Goal: Transaction & Acquisition: Purchase product/service

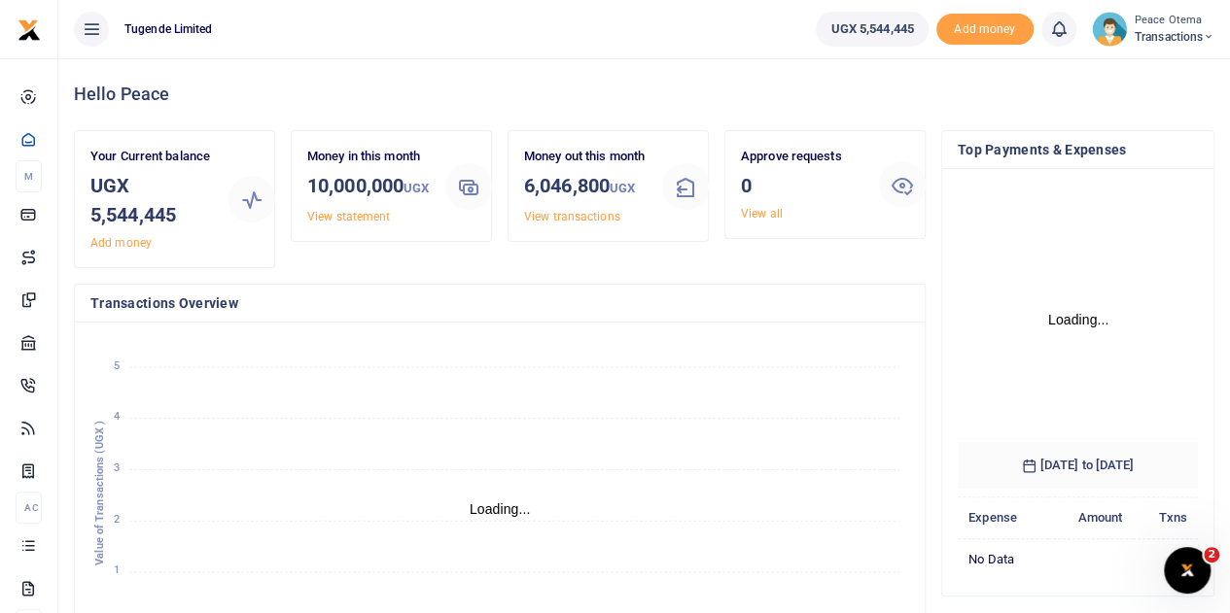
click at [1211, 41] on icon at bounding box center [1208, 37] width 12 height 14
click at [1118, 77] on link "Switch accounts" at bounding box center [1140, 70] width 154 height 27
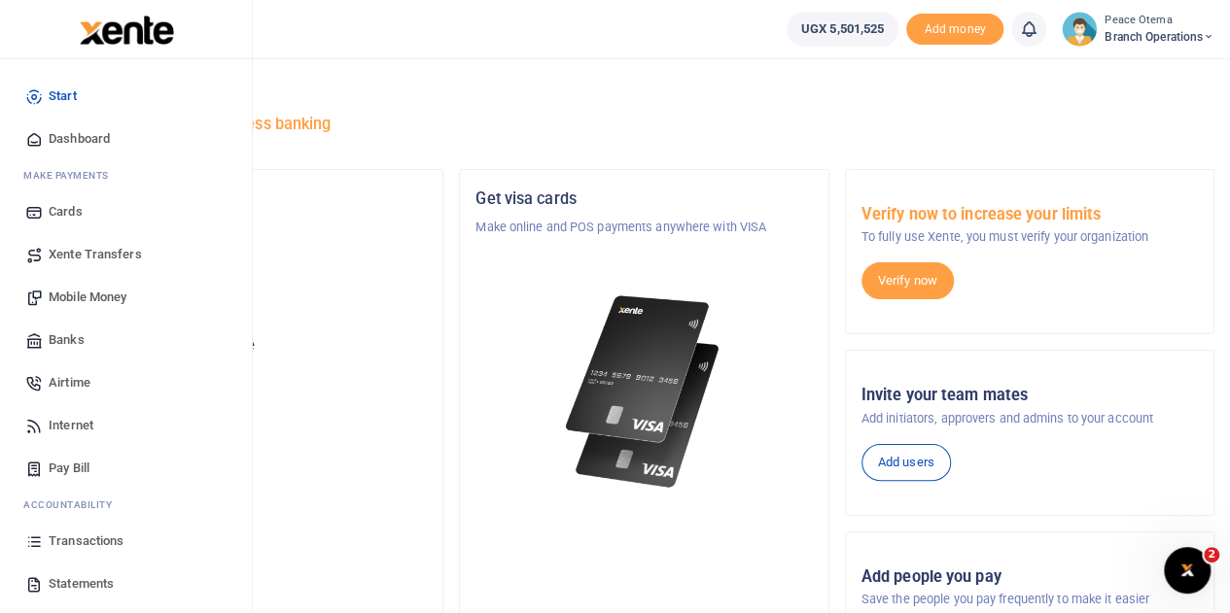
click at [70, 537] on span "Transactions" at bounding box center [86, 541] width 75 height 19
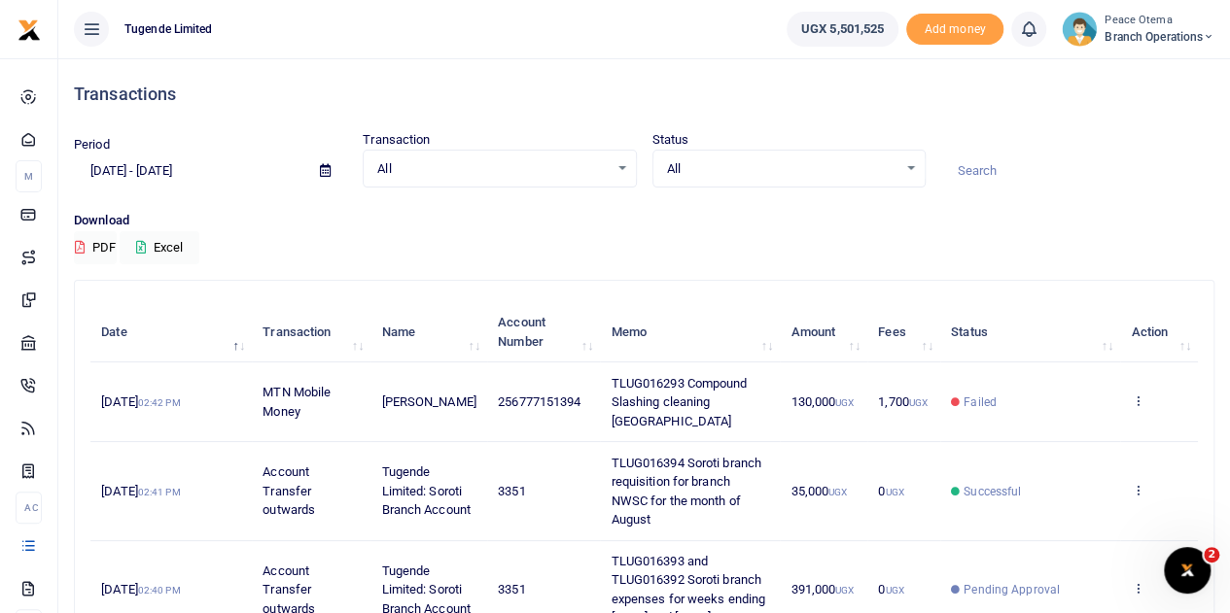
click at [984, 168] on input at bounding box center [1077, 171] width 273 height 33
paste input "TLUG-016381"
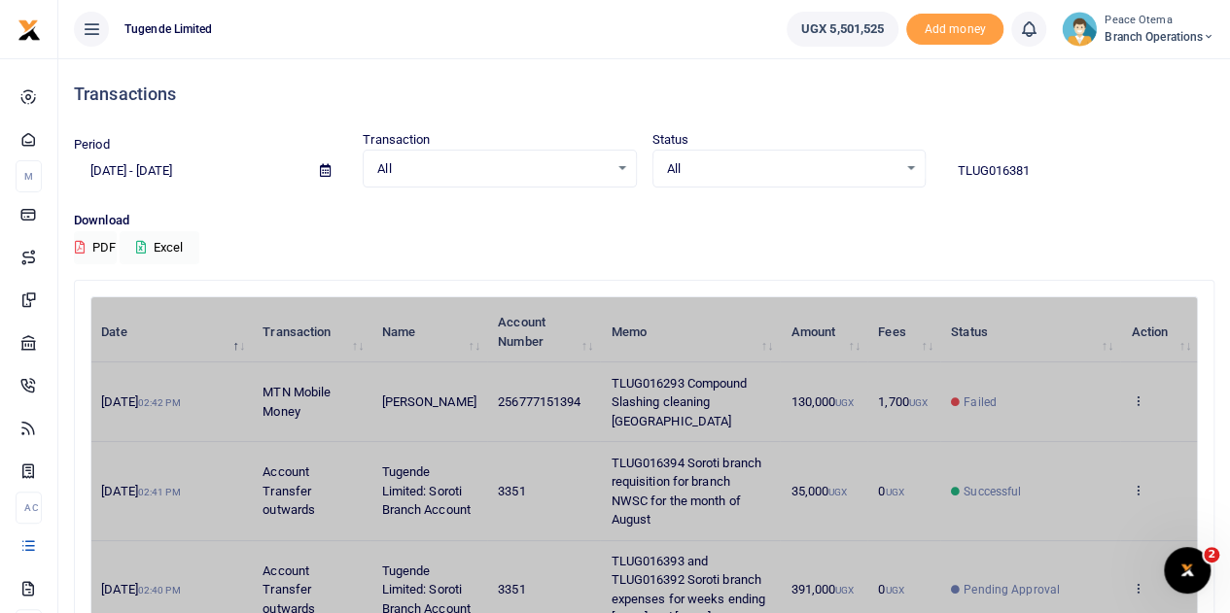
click at [1053, 162] on input "TLUG016381" at bounding box center [1077, 171] width 273 height 33
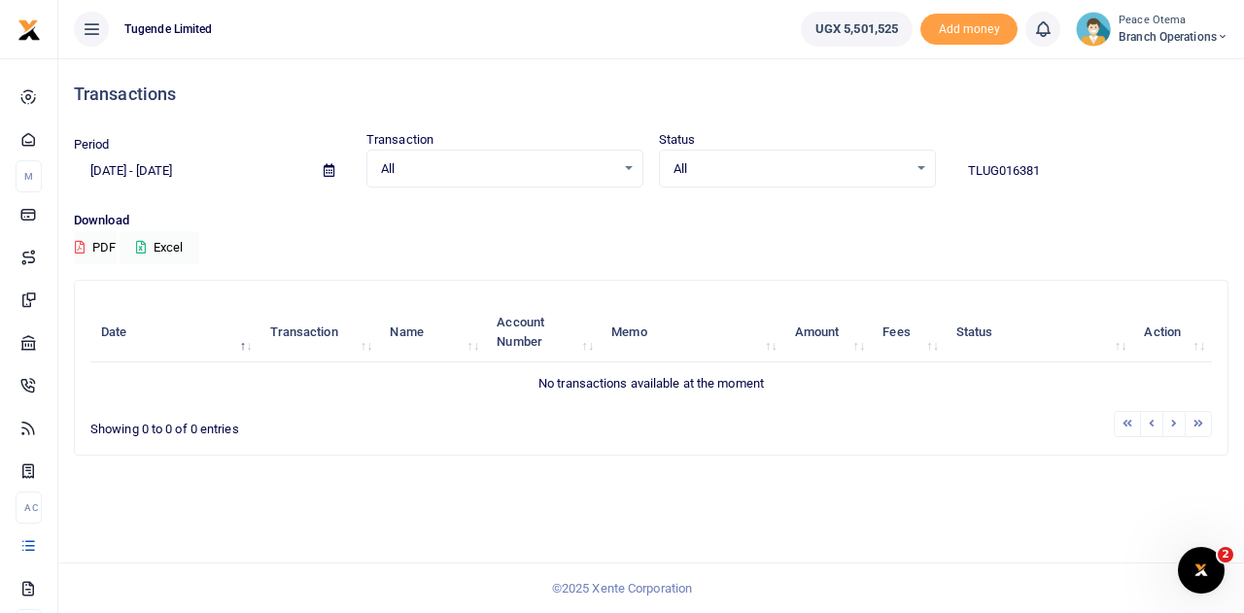
type input "TLUG016381"
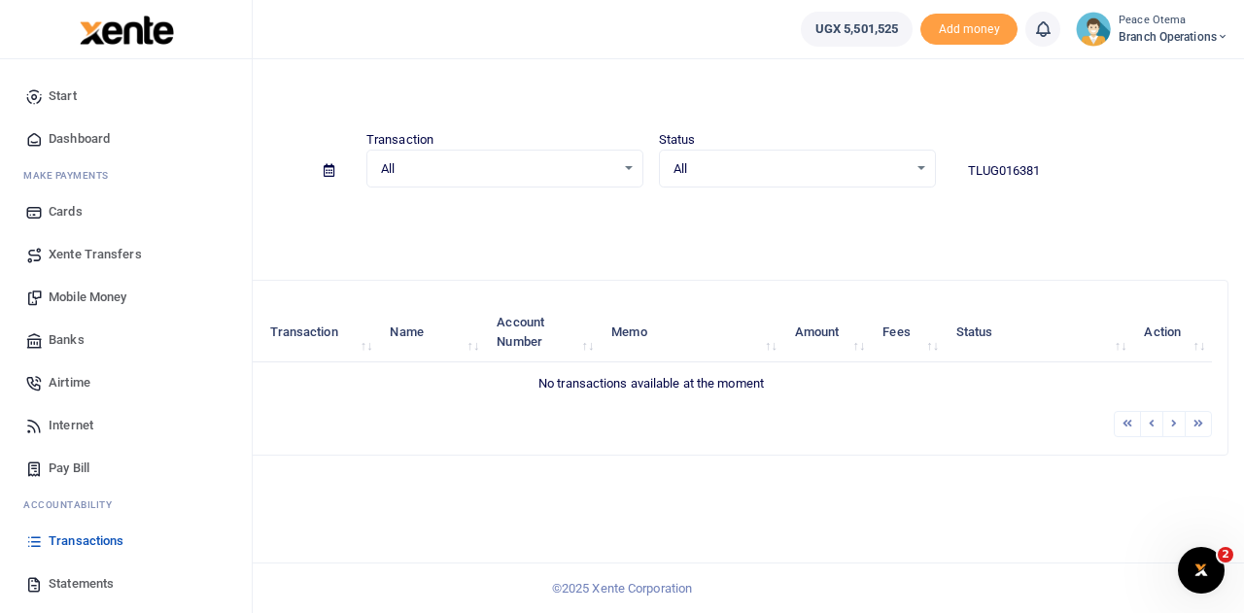
click at [69, 258] on span "Xente Transfers" at bounding box center [95, 254] width 93 height 19
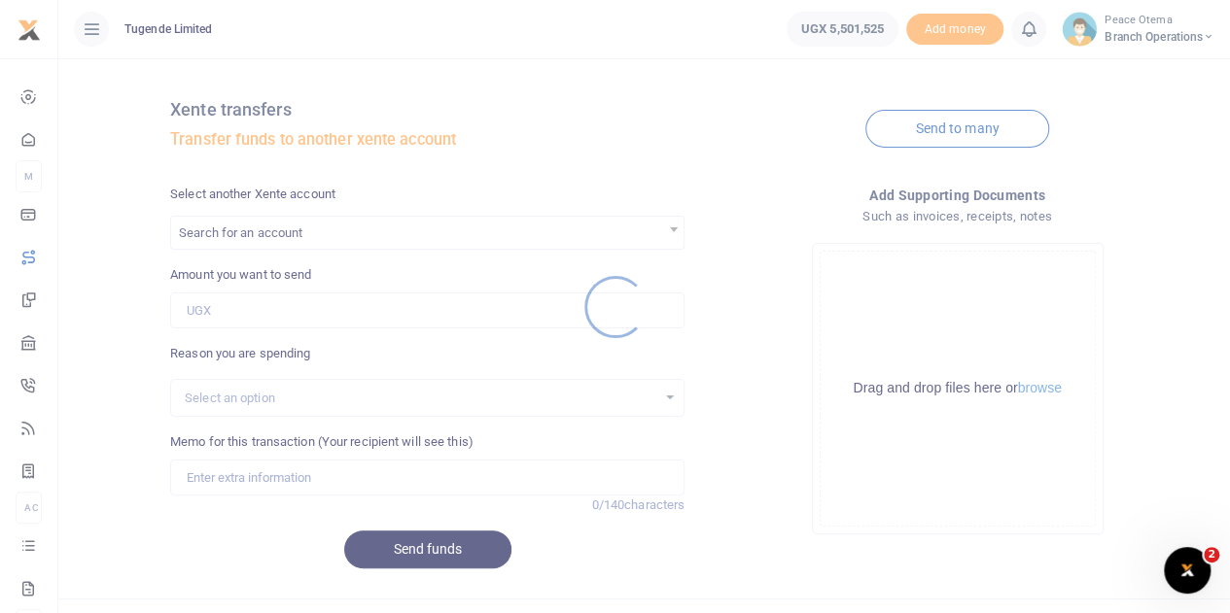
click at [250, 242] on div at bounding box center [615, 306] width 1230 height 613
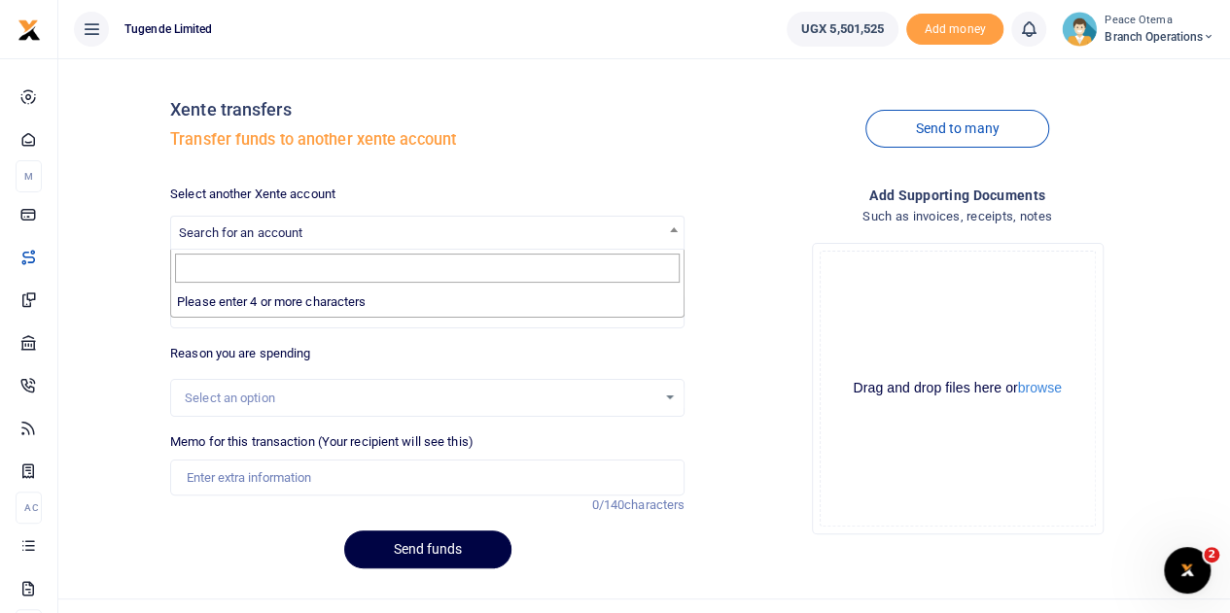
click at [241, 237] on span "Search for an account" at bounding box center [240, 233] width 123 height 15
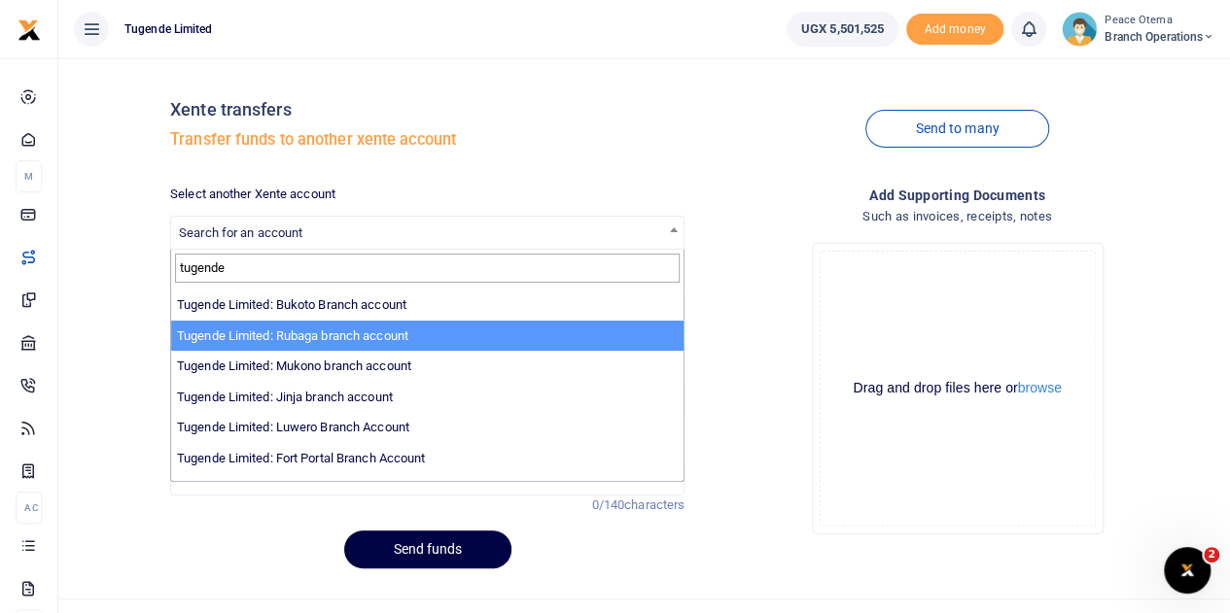
scroll to position [164, 0]
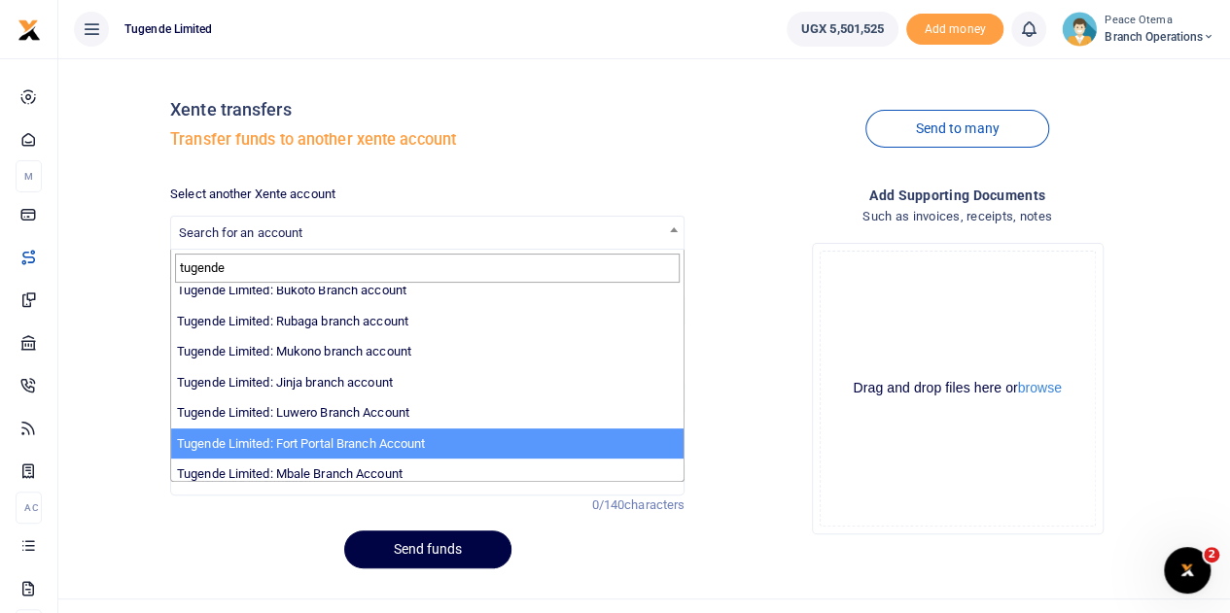
type input "tugende"
select select "3346"
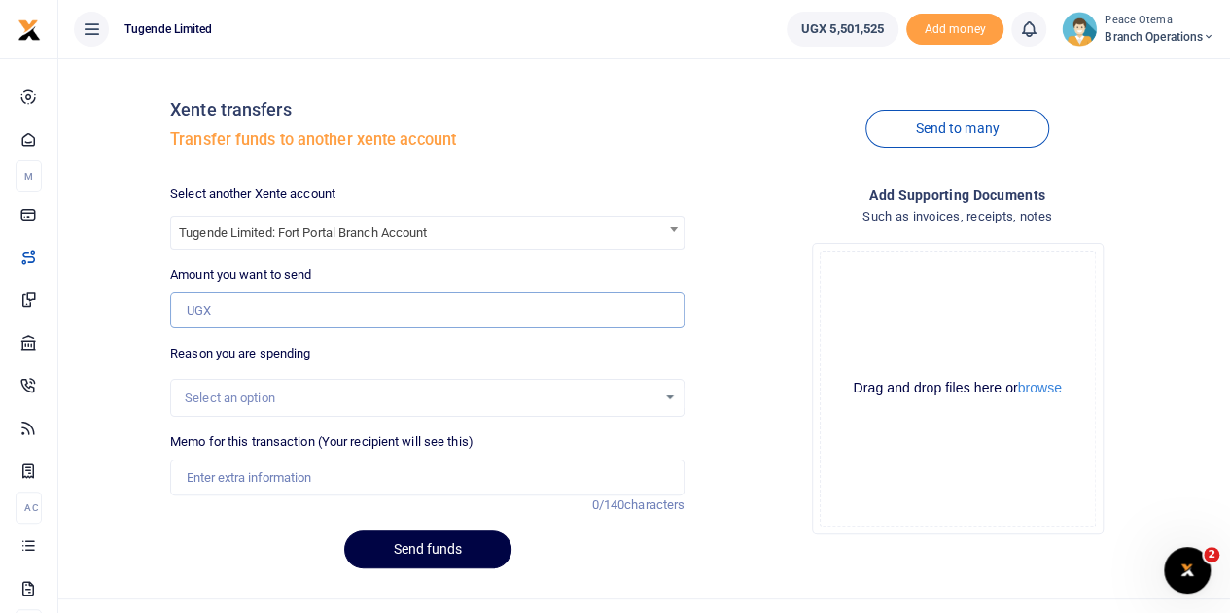
click at [204, 310] on input "Amount you want to send" at bounding box center [427, 311] width 514 height 37
click at [218, 314] on input "Amount you want to send" at bounding box center [427, 311] width 514 height 37
paste input "176,000.00"
type input "176,000"
click at [210, 473] on input "Memo for this transaction (Your recipient will see this)" at bounding box center [427, 478] width 514 height 37
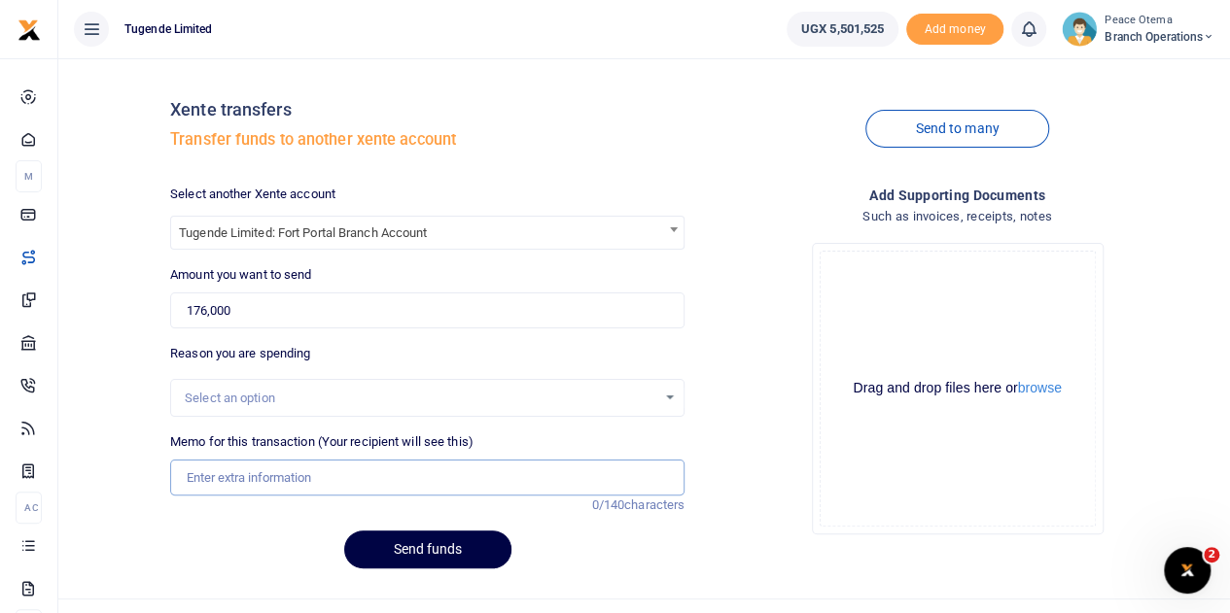
paste input "TLUG-016381"
click at [294, 477] on input "TLUG016381" at bounding box center [427, 478] width 514 height 37
type input "TLUG016381 Fortportal branch data"
click at [420, 545] on button "Send funds" at bounding box center [427, 550] width 167 height 38
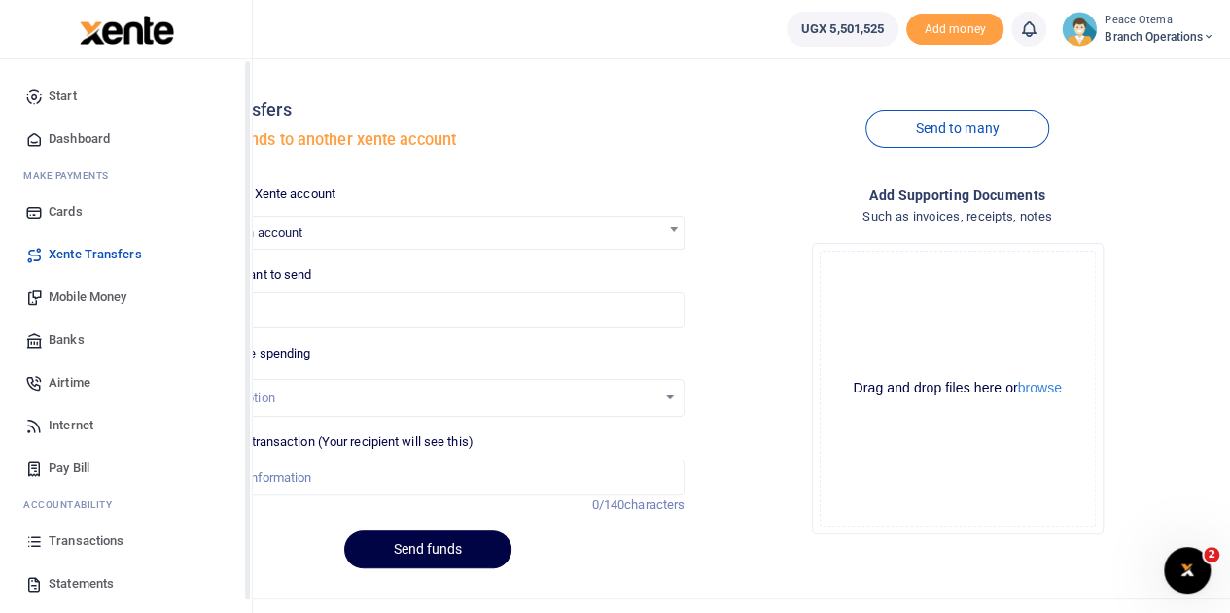
click at [79, 303] on span "Mobile Money" at bounding box center [88, 297] width 78 height 19
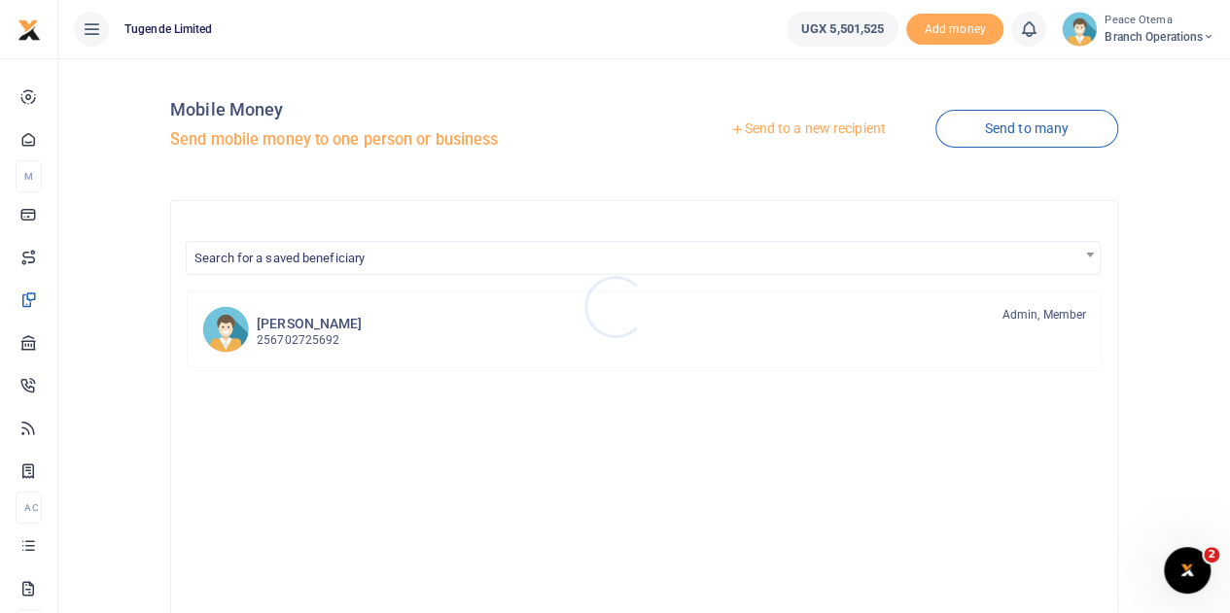
click at [730, 128] on div at bounding box center [615, 306] width 1230 height 613
click at [730, 128] on icon at bounding box center [737, 129] width 14 height 14
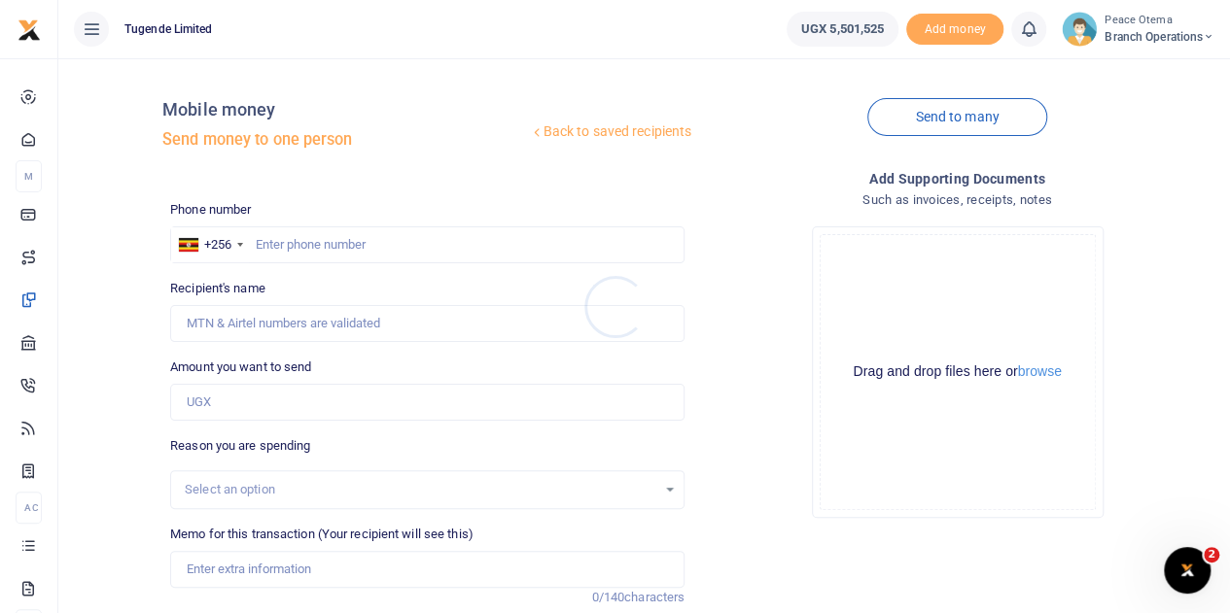
click at [269, 246] on div at bounding box center [615, 306] width 1230 height 613
click at [269, 246] on input "text" at bounding box center [427, 244] width 514 height 37
paste input "777151394"
type input "777151394"
type input "Dickson Akanjuna"
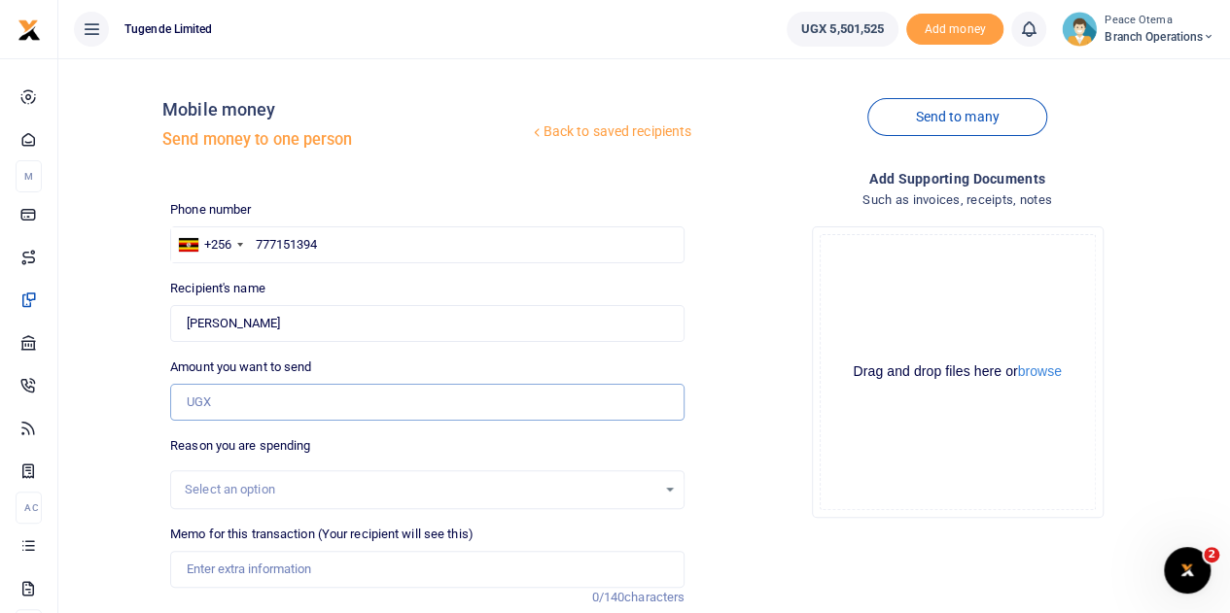
click at [208, 402] on input "Amount you want to send" at bounding box center [427, 402] width 514 height 37
type input "130,000"
click at [220, 575] on input "Memo for this transaction (Your recipient will see this)" at bounding box center [427, 569] width 514 height 37
paste input "TLUG-016293"
click at [206, 565] on input "TLUG-016293" at bounding box center [427, 569] width 514 height 37
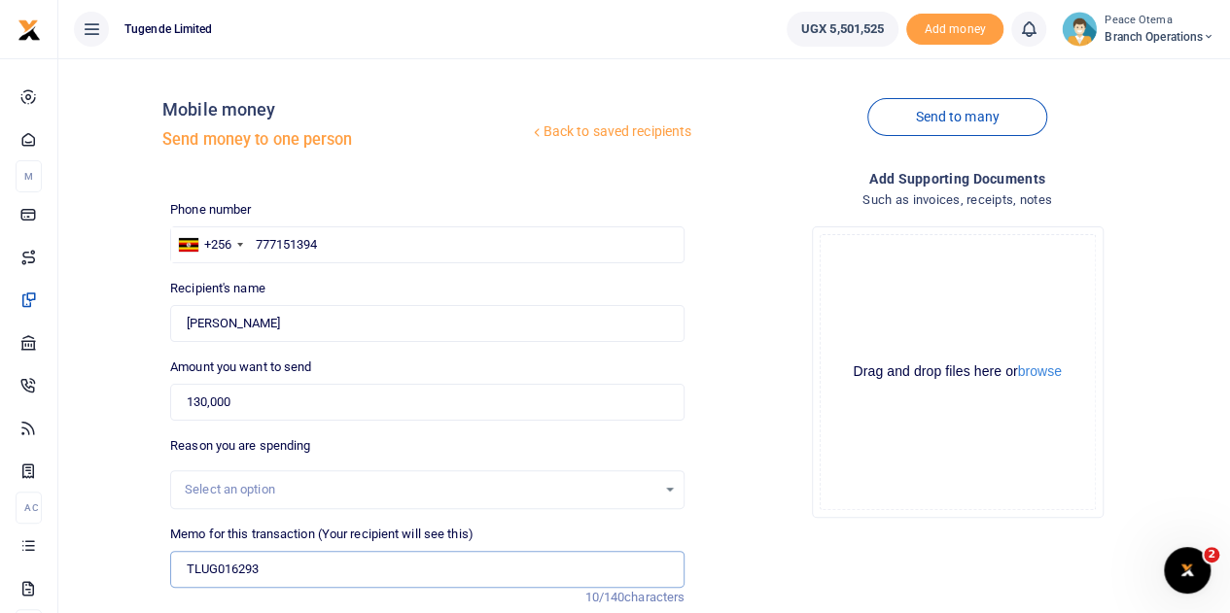
click at [285, 563] on input "TLUG016293" at bounding box center [427, 569] width 514 height 37
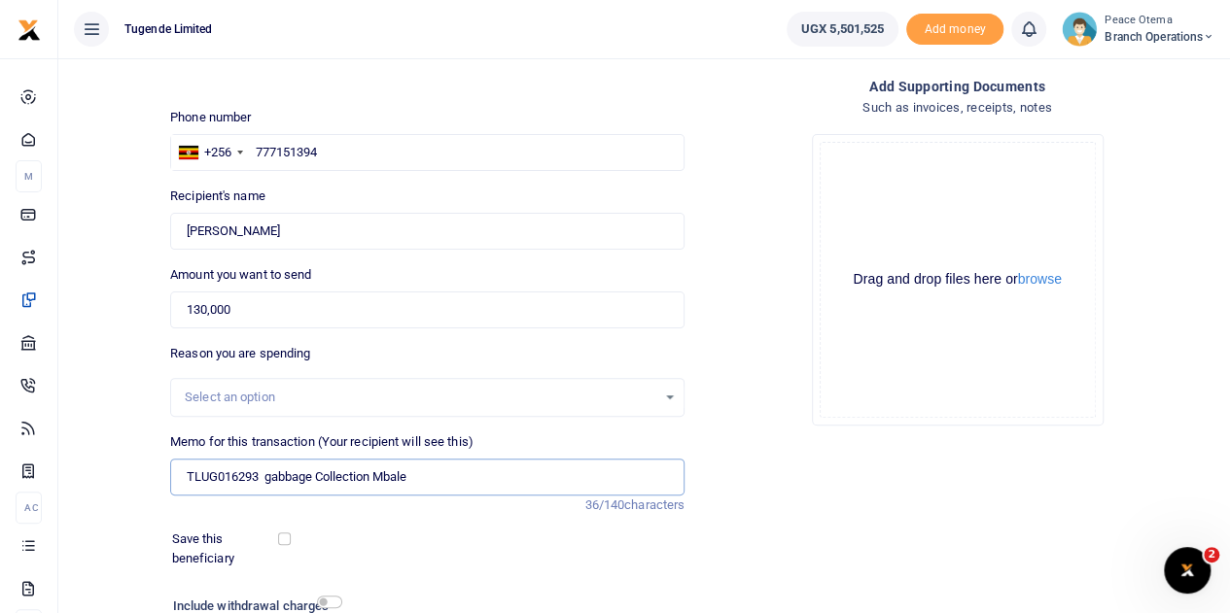
scroll to position [98, 0]
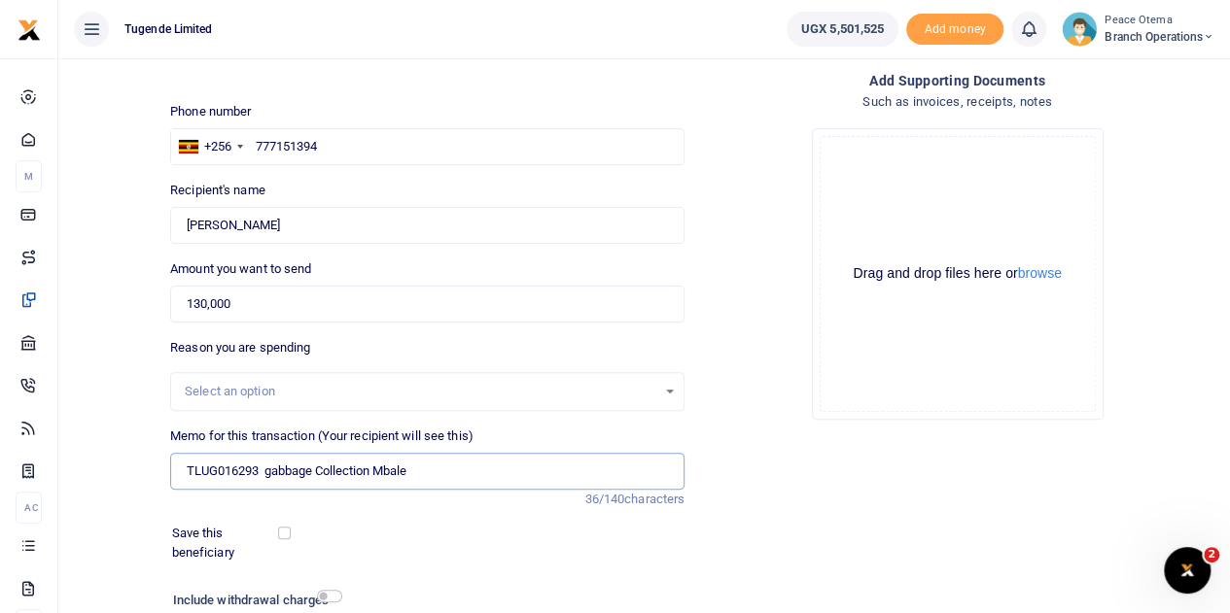
click at [420, 461] on input "TLUG016293 gabbage Collection Mbale" at bounding box center [427, 471] width 514 height 37
type input "TLUG016293 Compound Slashing cleaning Mbarara"
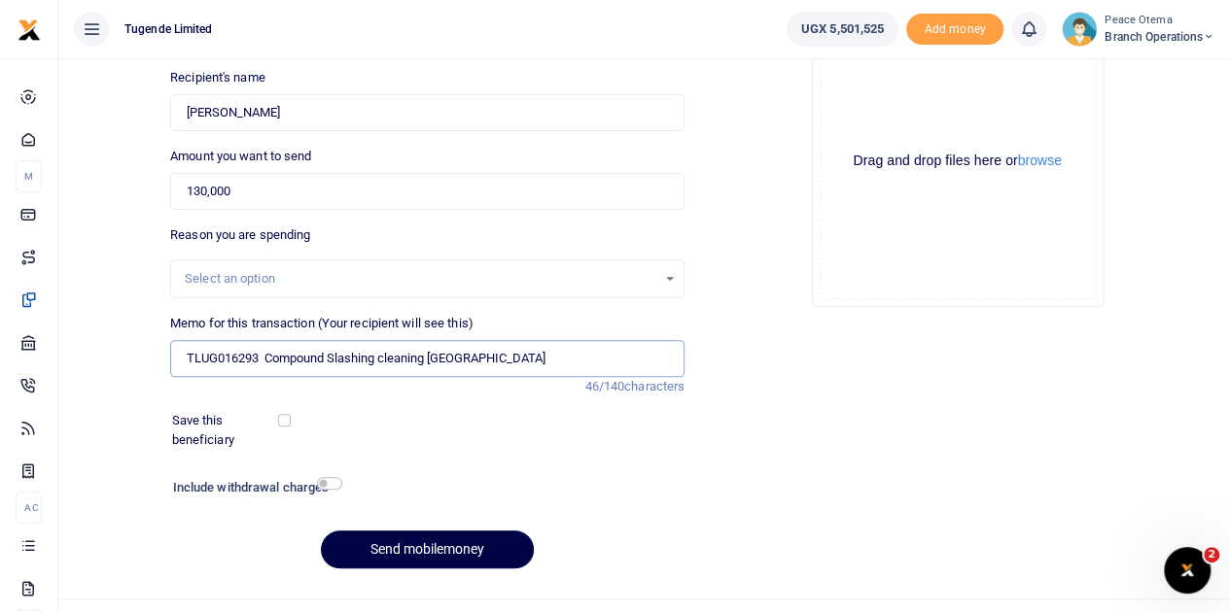
scroll to position [245, 0]
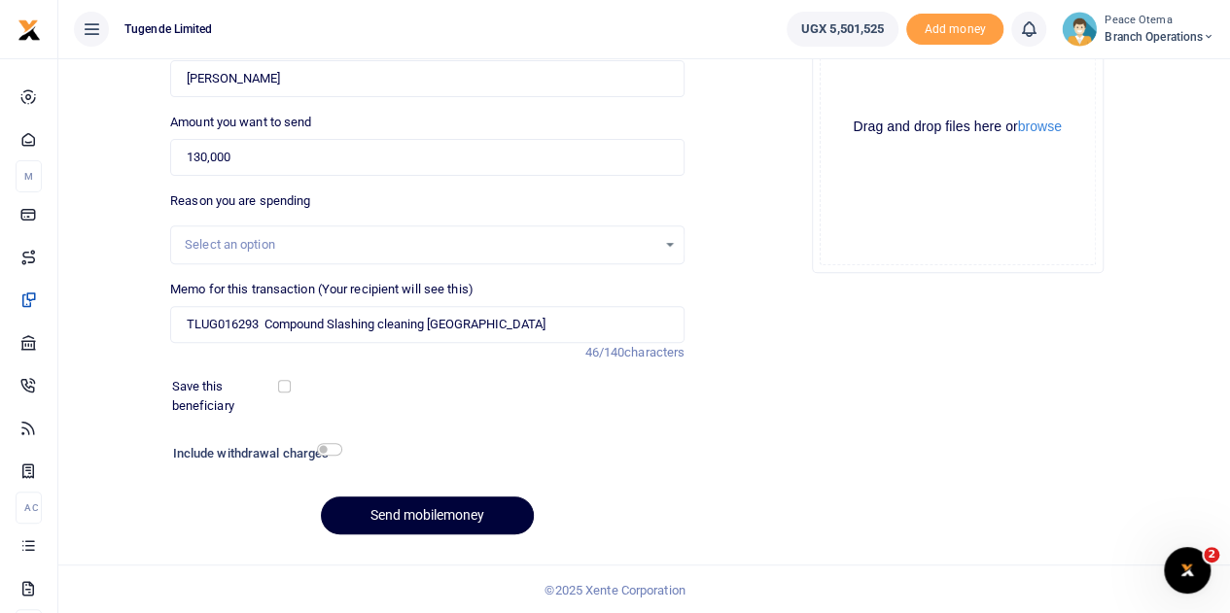
click at [390, 522] on button "Send mobilemoney" at bounding box center [427, 516] width 213 height 38
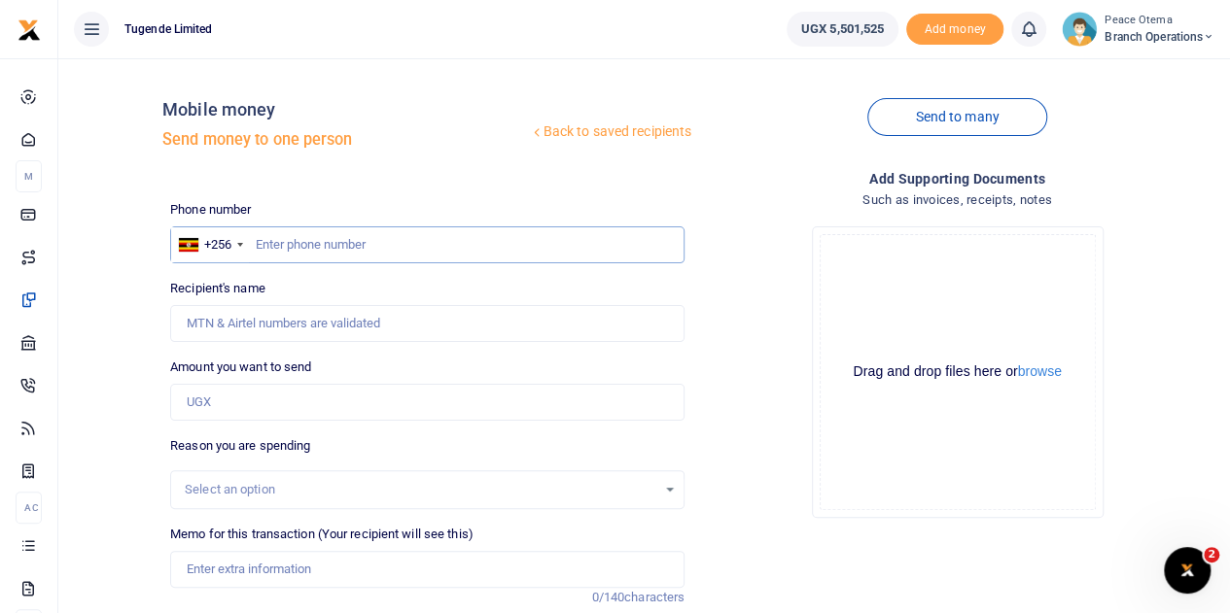
click at [287, 243] on input "text" at bounding box center [427, 244] width 514 height 37
paste input "754489599"
type input "754489599"
click at [212, 405] on input "Amount you want to send" at bounding box center [427, 402] width 514 height 37
type input "40,000"
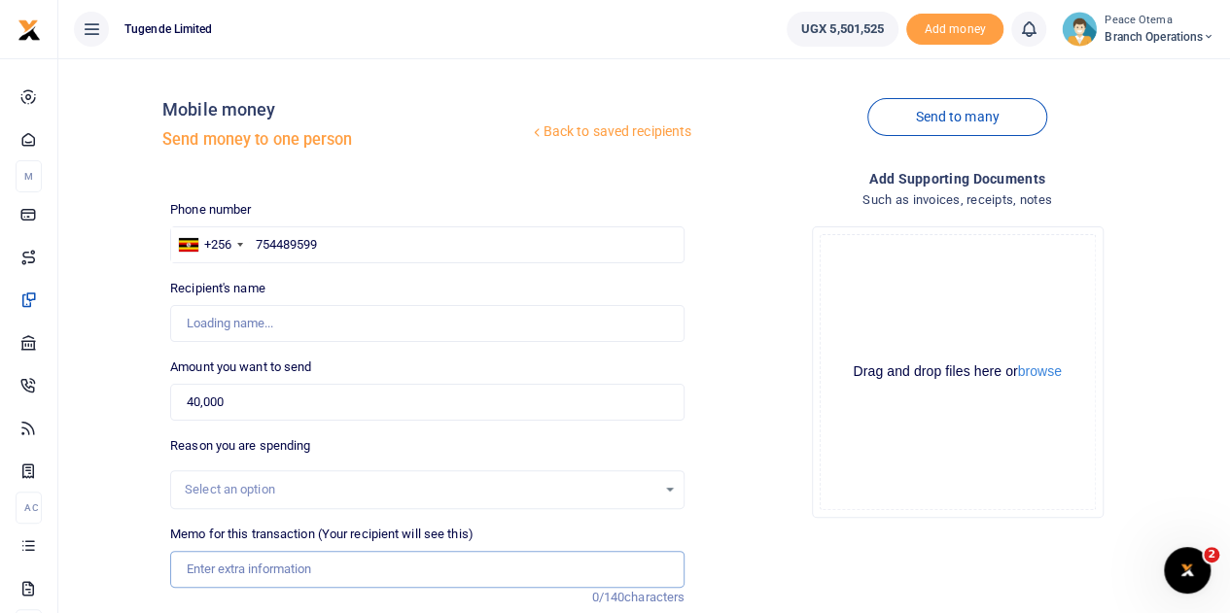
click at [232, 571] on input "Memo for this transaction (Your recipient will see this)" at bounding box center [427, 569] width 514 height 37
paste input "TLUG-016293"
click at [238, 561] on input "TLUG-016293" at bounding box center [427, 569] width 514 height 37
click at [307, 565] on input "TLUG016293" at bounding box center [427, 569] width 514 height 37
click at [272, 565] on input "TLUG016293" at bounding box center [427, 569] width 514 height 37
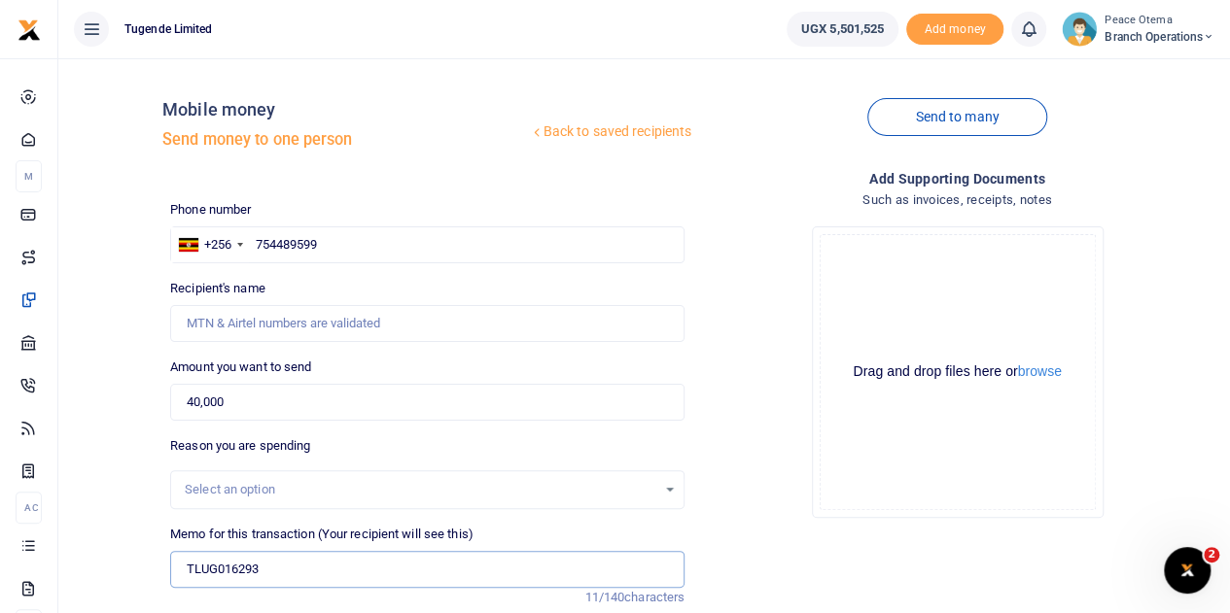
type input "TLUG016293 gabbage Collection Mbale"
click at [498, 525] on div "Memo for this transaction (Your recipient will see this) TLUG016293 gabbage Col…" at bounding box center [427, 556] width 514 height 63
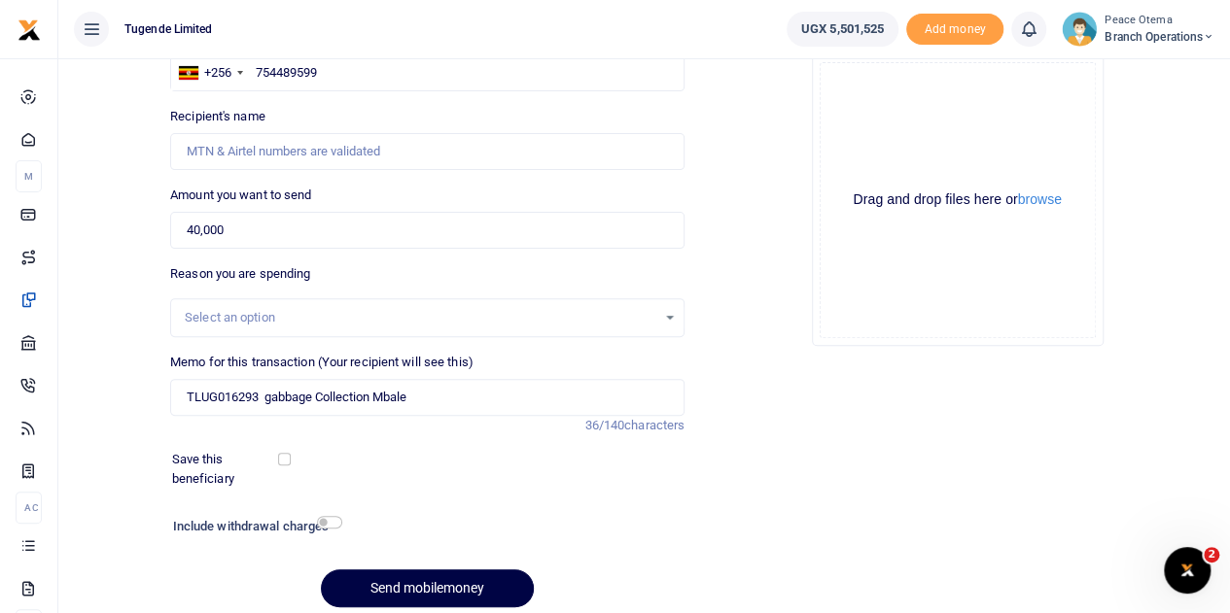
scroll to position [192, 0]
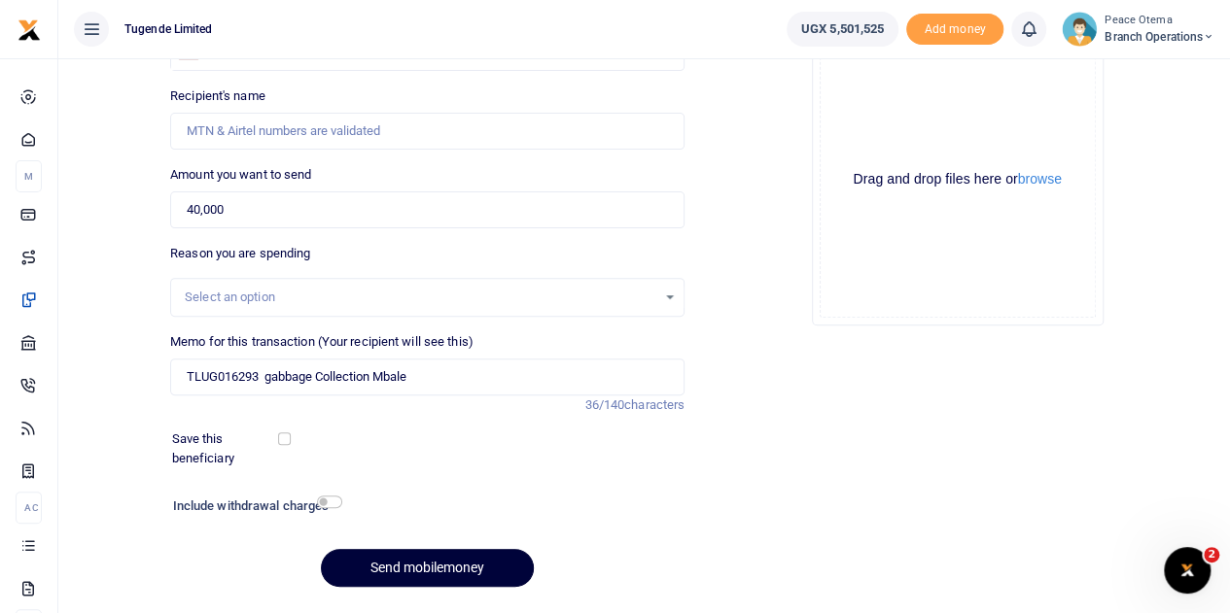
click at [434, 573] on button "Send mobilemoney" at bounding box center [427, 568] width 213 height 38
click at [396, 425] on div "Phone number +256 Uganda +256 754489599 Phone is required. Recipient's name Nam…" at bounding box center [427, 305] width 530 height 595
click at [398, 563] on button "Send mobilemoney" at bounding box center [427, 568] width 213 height 38
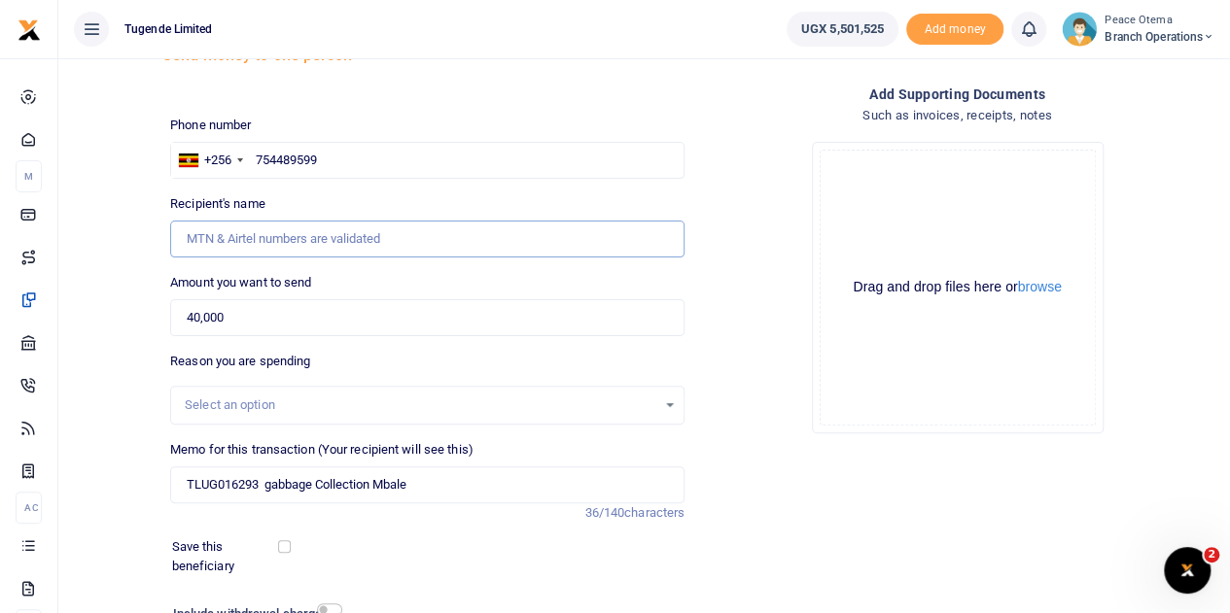
scroll to position [0, 0]
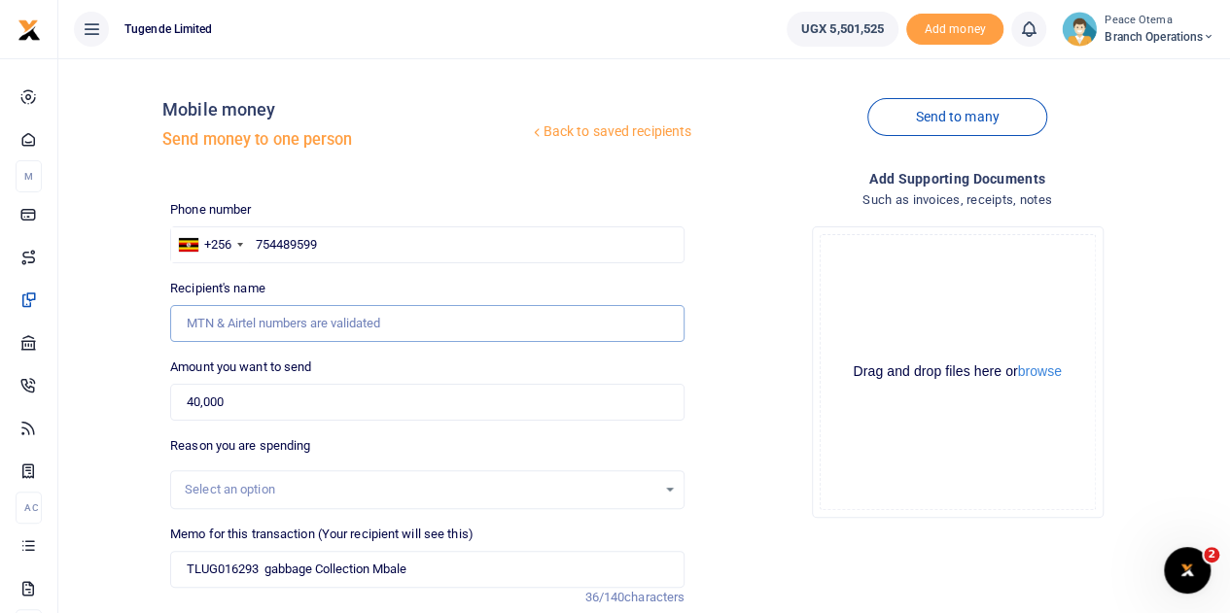
click at [235, 324] on input "Recipient's name" at bounding box center [427, 323] width 514 height 37
click at [255, 244] on input "754489599" at bounding box center [427, 244] width 514 height 37
click at [251, 351] on div "Phone number +256 Uganda +256 754489599 Phone is required. Recipient's name Nam…" at bounding box center [427, 497] width 530 height 595
click at [257, 239] on input "754489599" at bounding box center [427, 244] width 514 height 37
drag, startPoint x: 334, startPoint y: 238, endPoint x: 229, endPoint y: 244, distance: 105.1
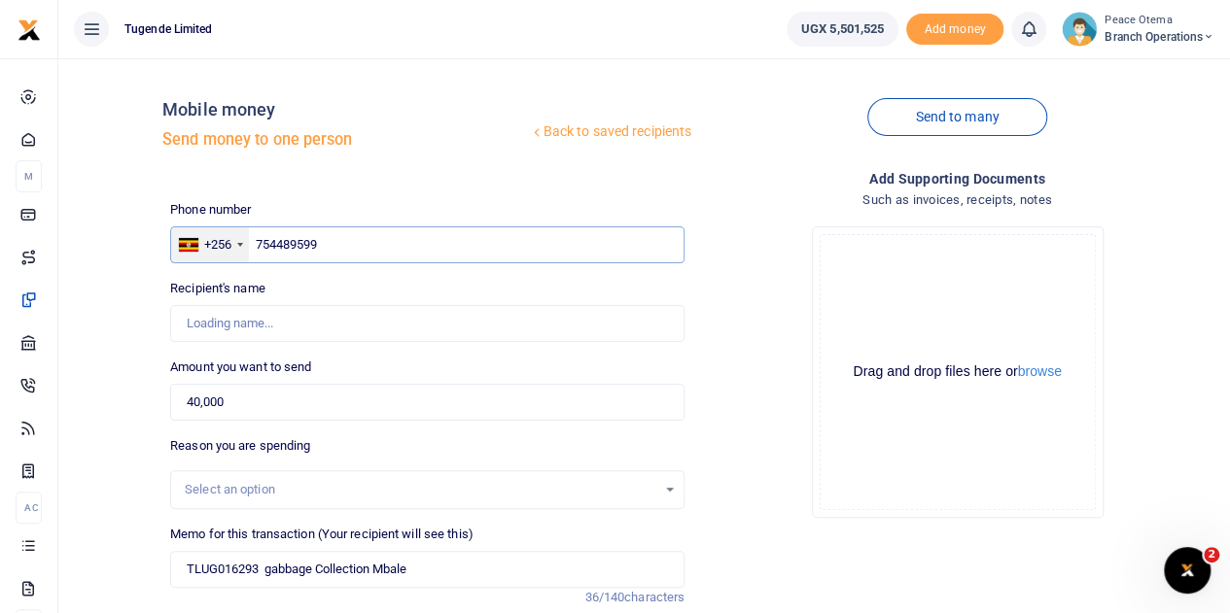
click at [229, 244] on div "+256 Uganda +256 754489599" at bounding box center [427, 244] width 514 height 37
click at [261, 243] on input "text" at bounding box center [427, 244] width 514 height 37
paste input "754489599"
type input "754489599"
click at [262, 400] on input "40,000" at bounding box center [427, 402] width 514 height 37
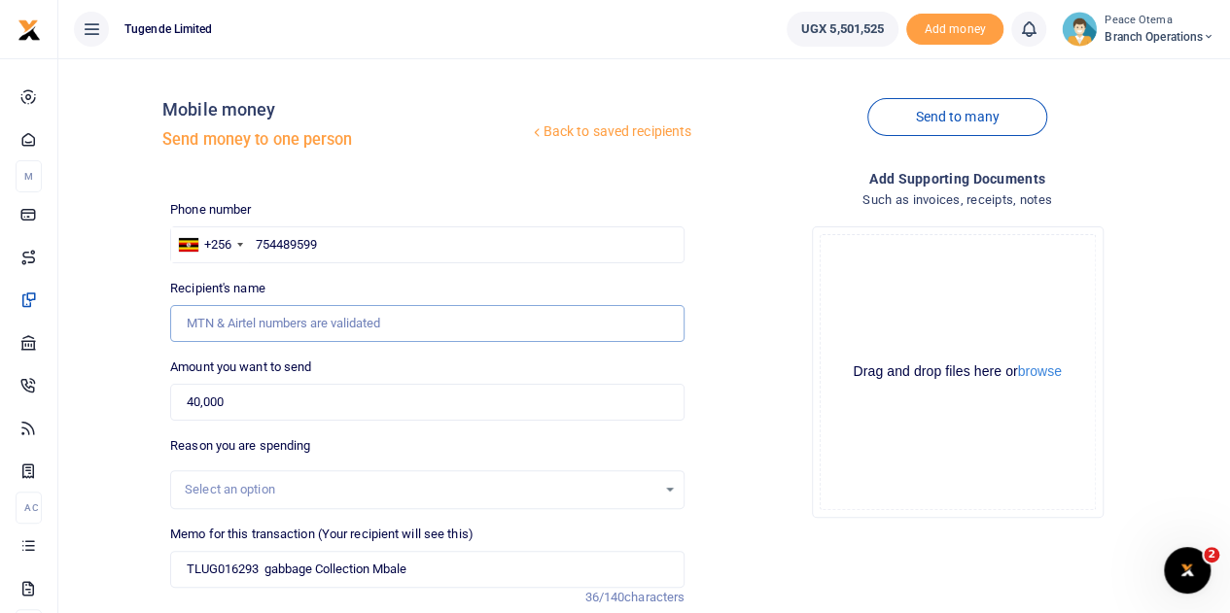
click at [243, 315] on input "Recipient's name" at bounding box center [427, 323] width 514 height 37
click at [255, 326] on input "Recipient's name" at bounding box center [427, 323] width 514 height 37
paste input "Cyrus Arimpa"
type input "Cyrus Arimpa"
click at [419, 440] on div "Reason you are spending Select an option" at bounding box center [427, 472] width 514 height 73
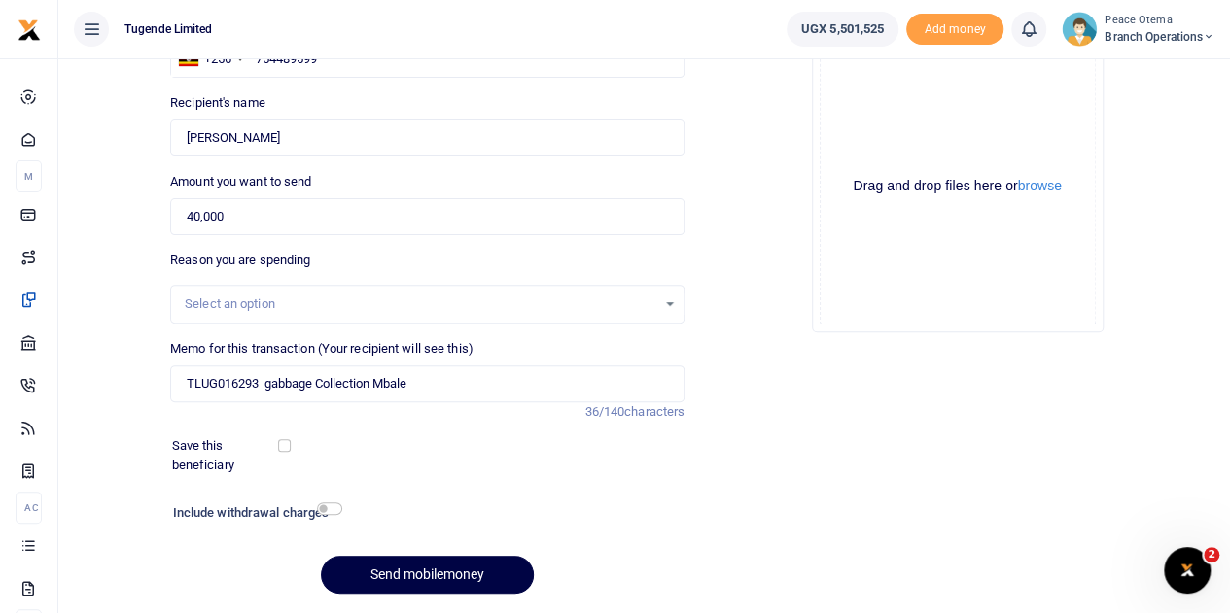
scroll to position [187, 0]
click at [416, 380] on input "TLUG016293 gabbage Collection Mbale" at bounding box center [427, 383] width 514 height 37
type input "TLUG016293 gabbage Collection Mbarara"
click at [450, 567] on button "Send mobilemoney" at bounding box center [427, 574] width 213 height 38
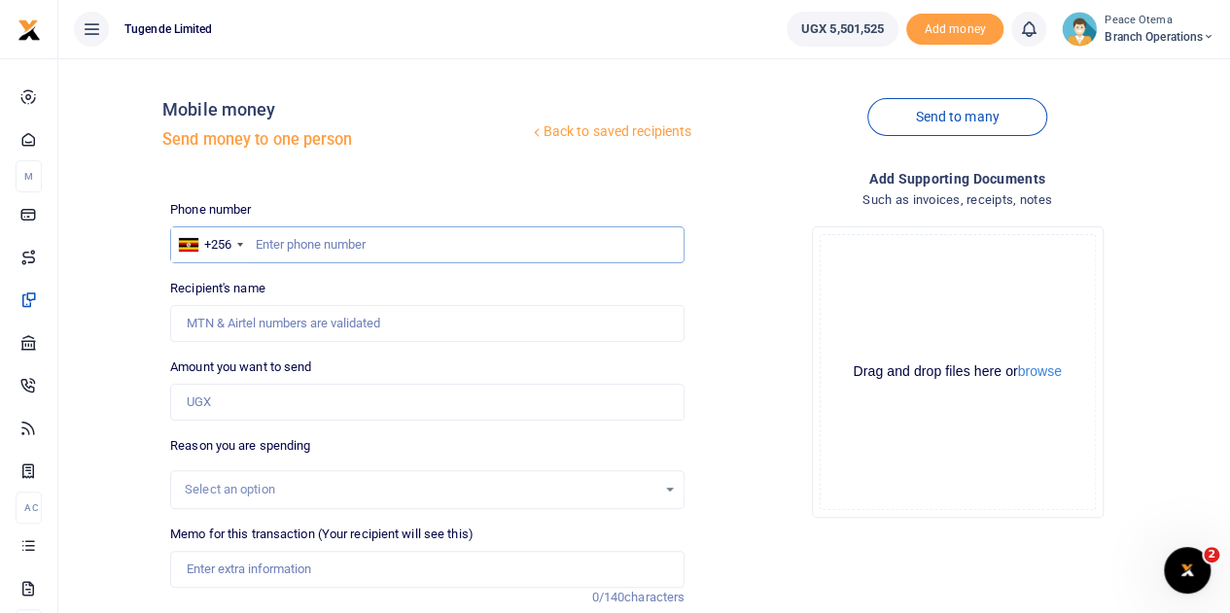
click at [266, 240] on input "text" at bounding box center [427, 244] width 514 height 37
paste input "775095264"
type input "775095264"
click at [226, 401] on input "Amount you want to send" at bounding box center [427, 402] width 514 height 37
type input "50,000"
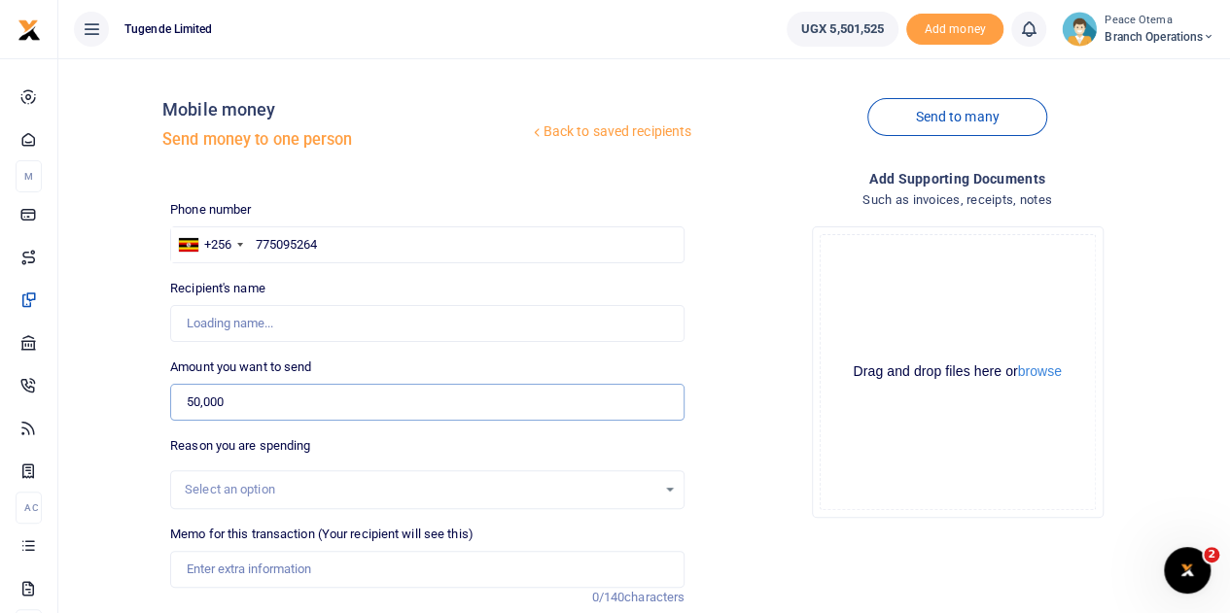
type input "Martin Paul Senoga"
type input "50,000"
click at [243, 563] on input "Memo for this transaction (Your recipient will see this)" at bounding box center [427, 569] width 514 height 37
click at [223, 558] on input "Memo for this transaction (Your recipient will see this)" at bounding box center [427, 569] width 514 height 37
paste input "TLUG-016481"
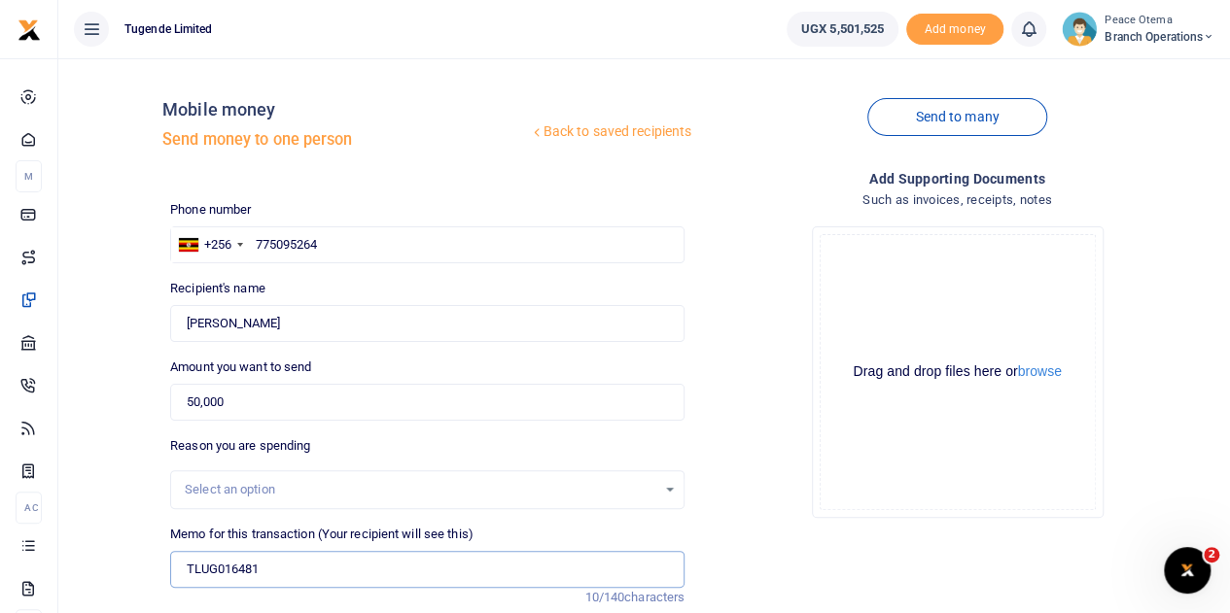
click at [284, 571] on input "TLUG016481" at bounding box center [427, 569] width 514 height 37
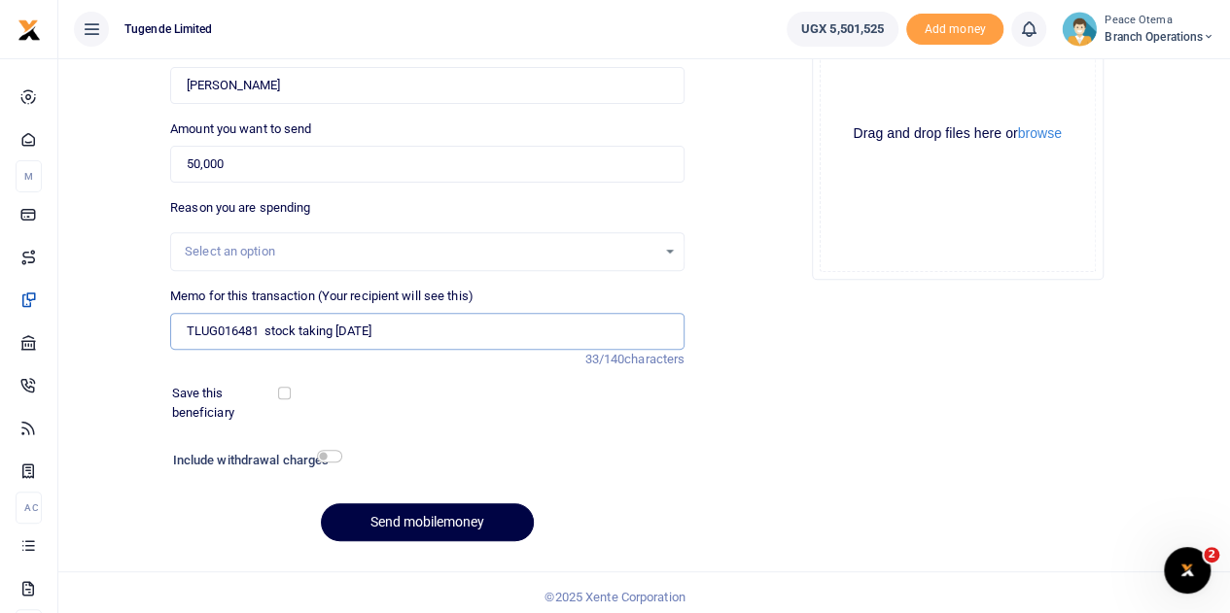
scroll to position [245, 0]
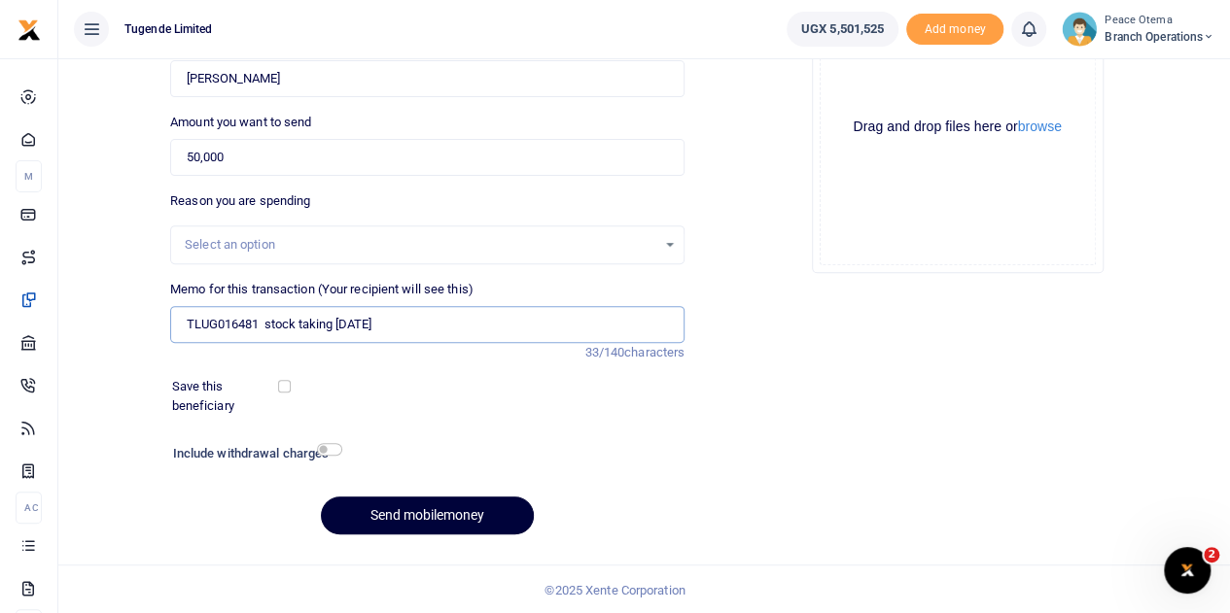
type input "TLUG016481 stock taking [DATE]"
click at [391, 520] on button "Send mobilemoney" at bounding box center [427, 516] width 213 height 38
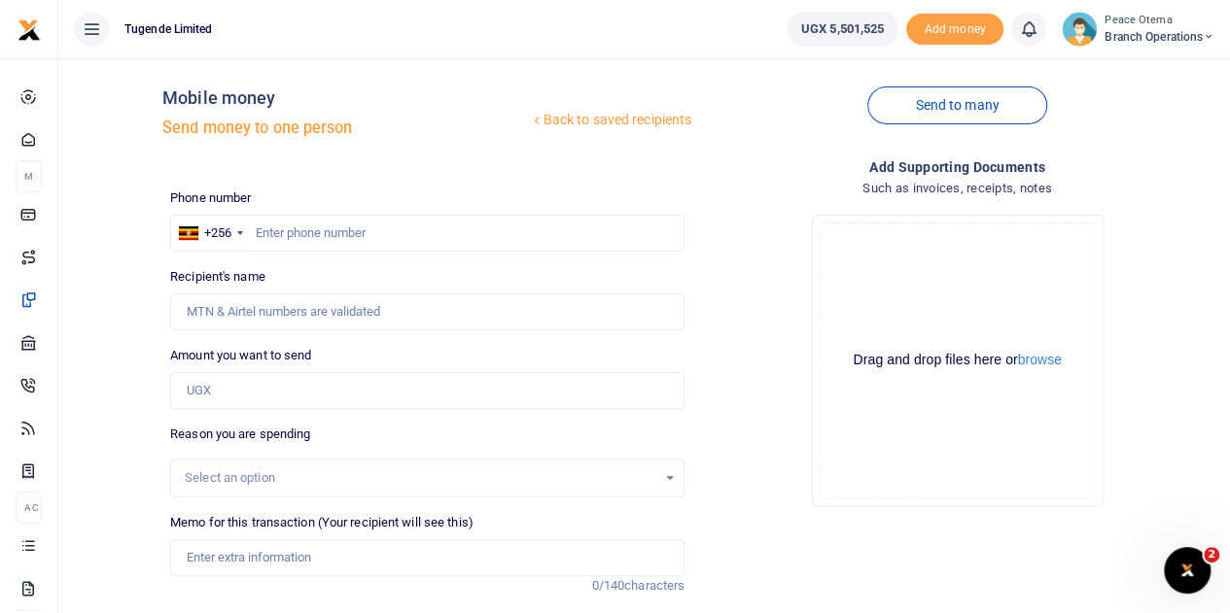
scroll to position [8, 0]
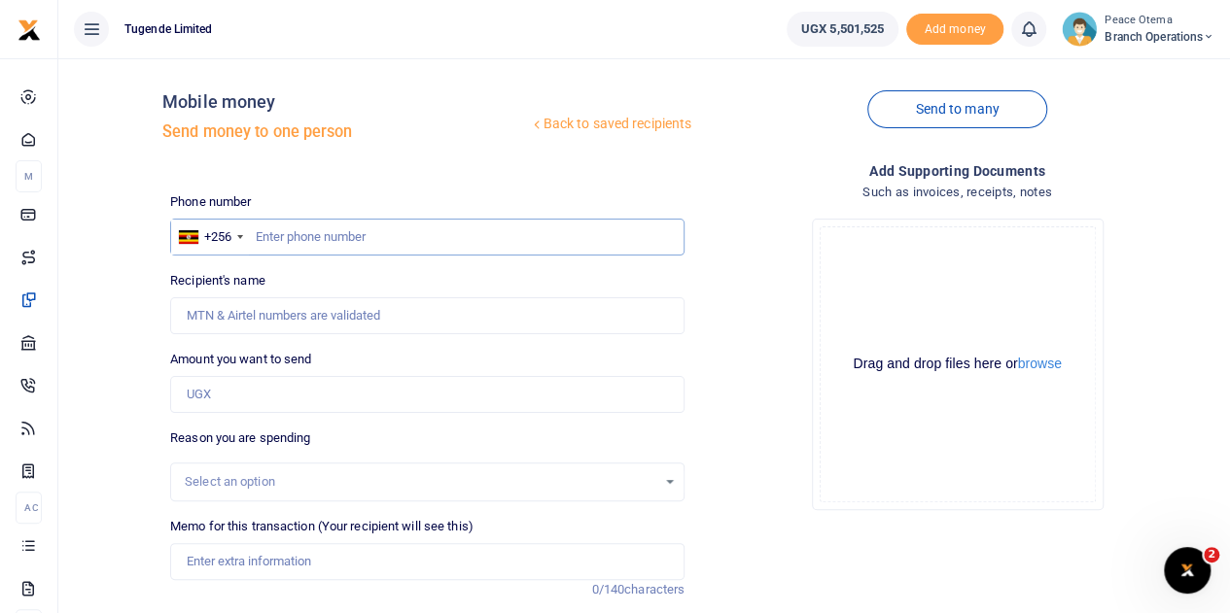
click at [276, 240] on input "text" at bounding box center [427, 237] width 514 height 37
paste input "755019476"
type input "755019476"
click at [226, 391] on input "Amount you want to send" at bounding box center [427, 394] width 514 height 37
type input "500"
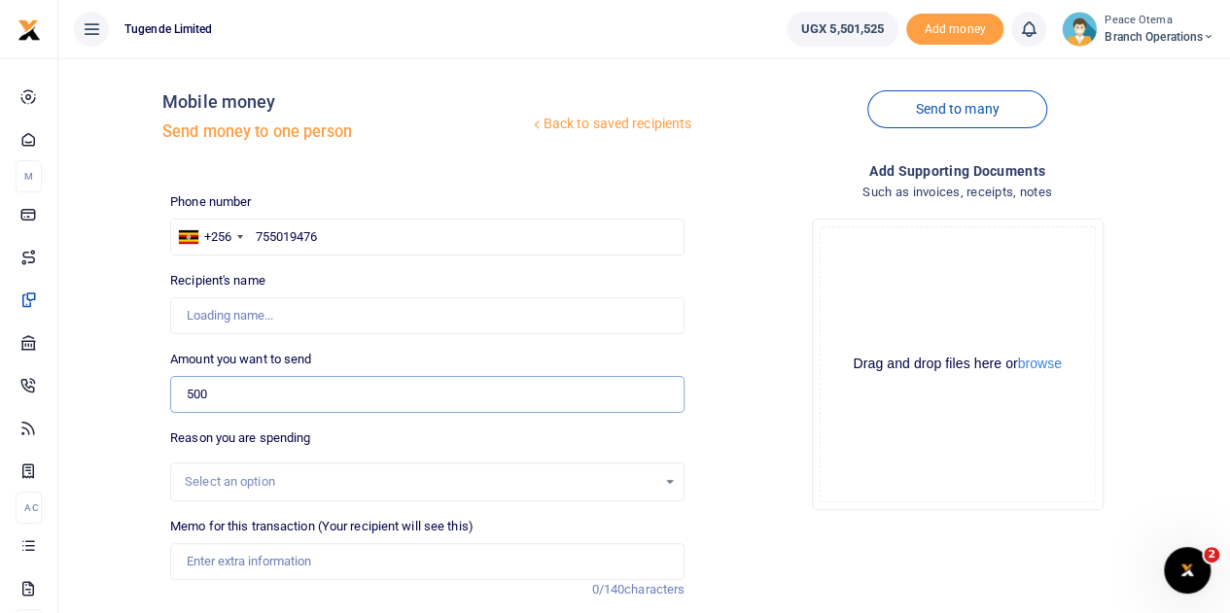
type input "Traudy Otema"
type input "50,000"
click at [214, 565] on input "Memo for this transaction (Your recipient will see this)" at bounding box center [427, 561] width 514 height 37
click at [204, 554] on input "Memo for this transaction (Your recipient will see this)" at bounding box center [427, 561] width 514 height 37
paste input "TLUG-016481"
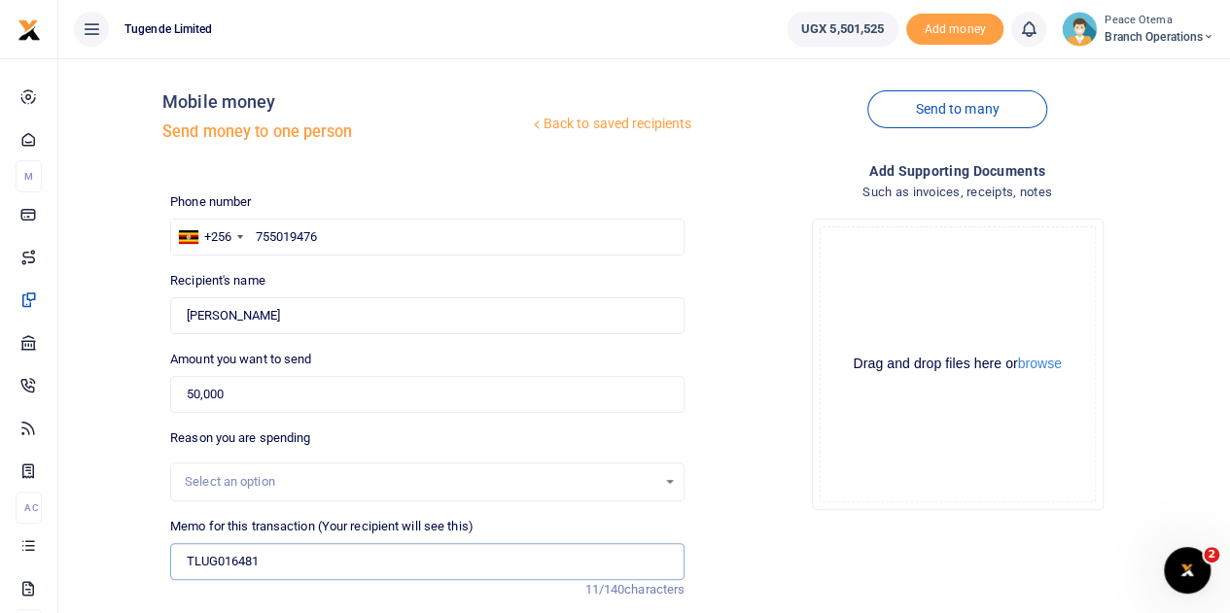
click at [268, 568] on input "TLUG016481" at bounding box center [427, 561] width 514 height 37
type input "TLUG016481 stock taking Aug 2025"
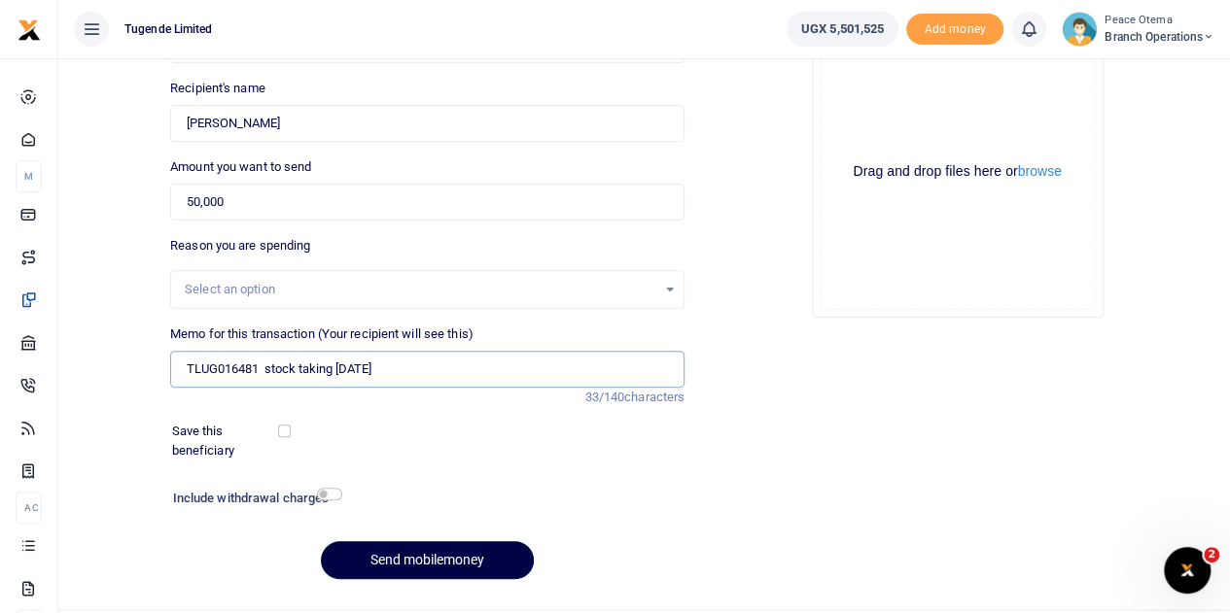
scroll to position [208, 0]
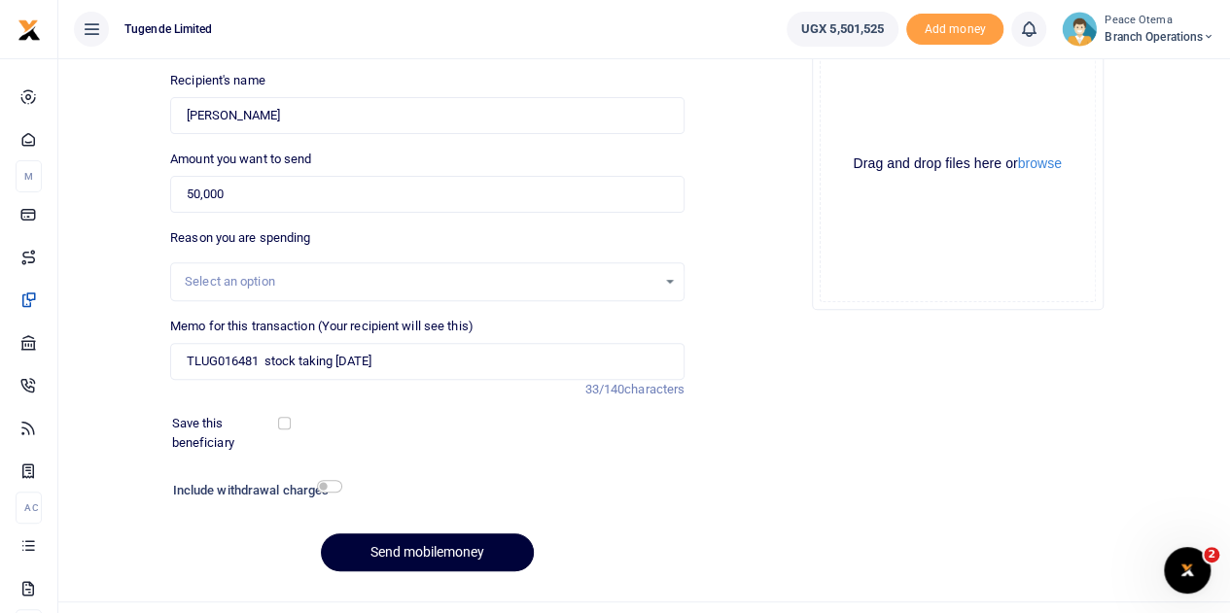
click at [418, 549] on button "Send mobilemoney" at bounding box center [427, 553] width 213 height 38
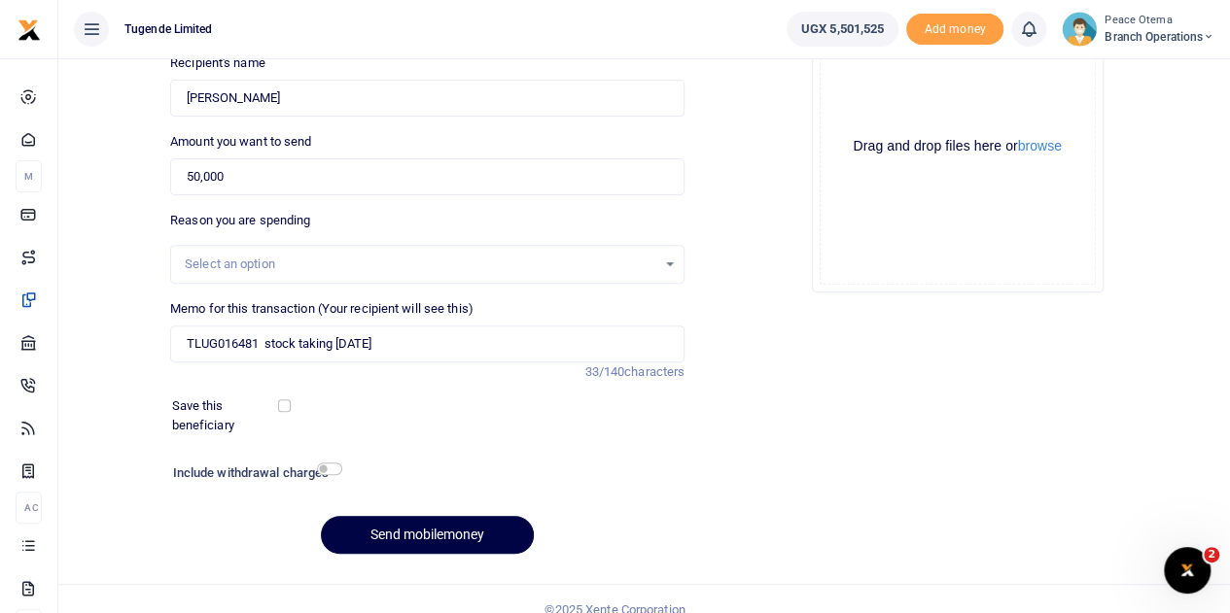
scroll to position [245, 0]
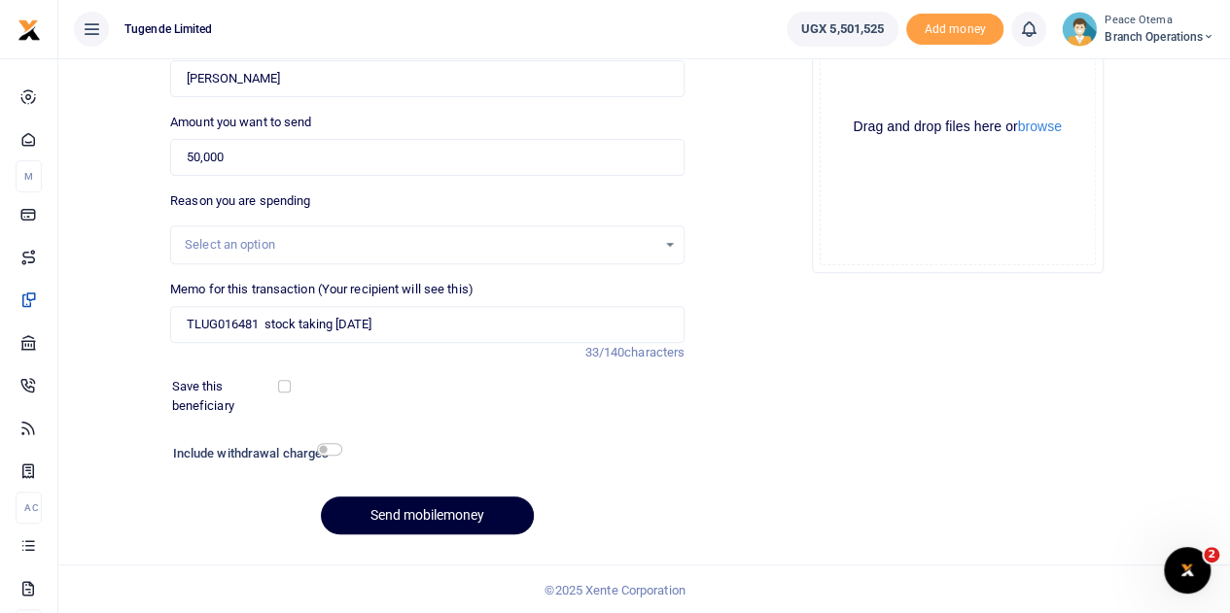
click at [389, 515] on button "Send mobilemoney" at bounding box center [427, 516] width 213 height 38
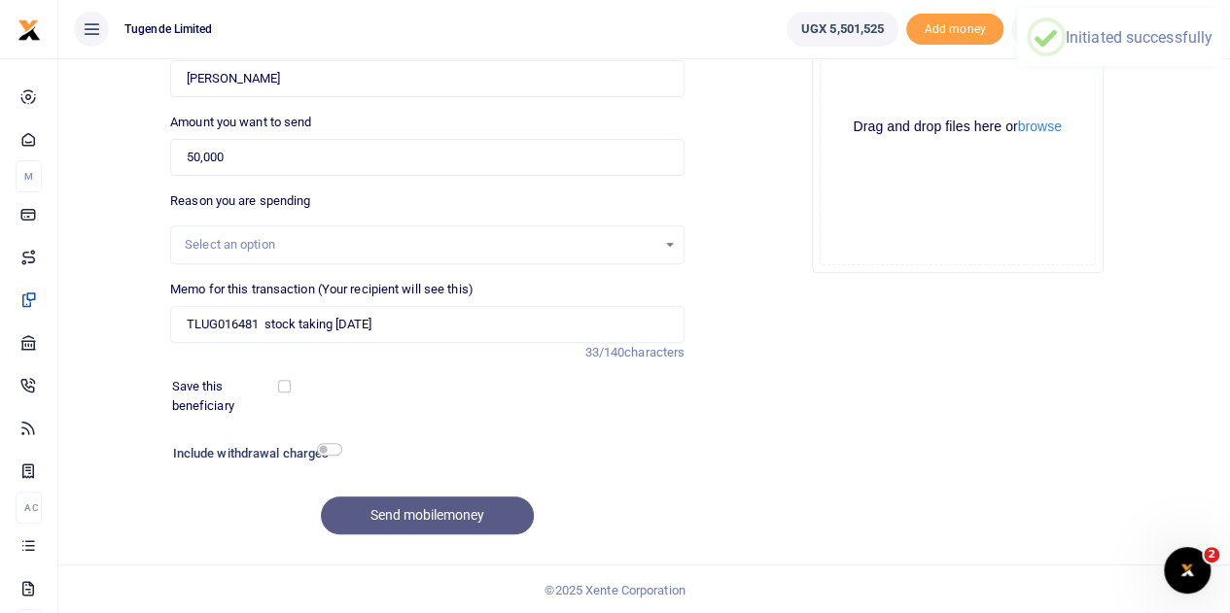
scroll to position [0, 0]
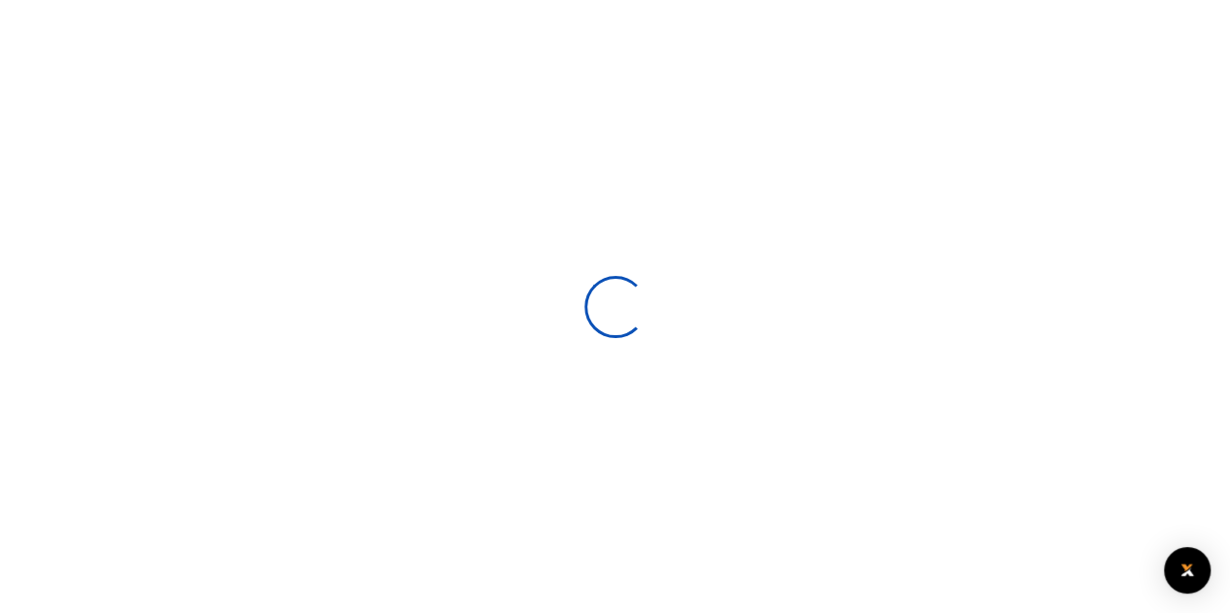
select select
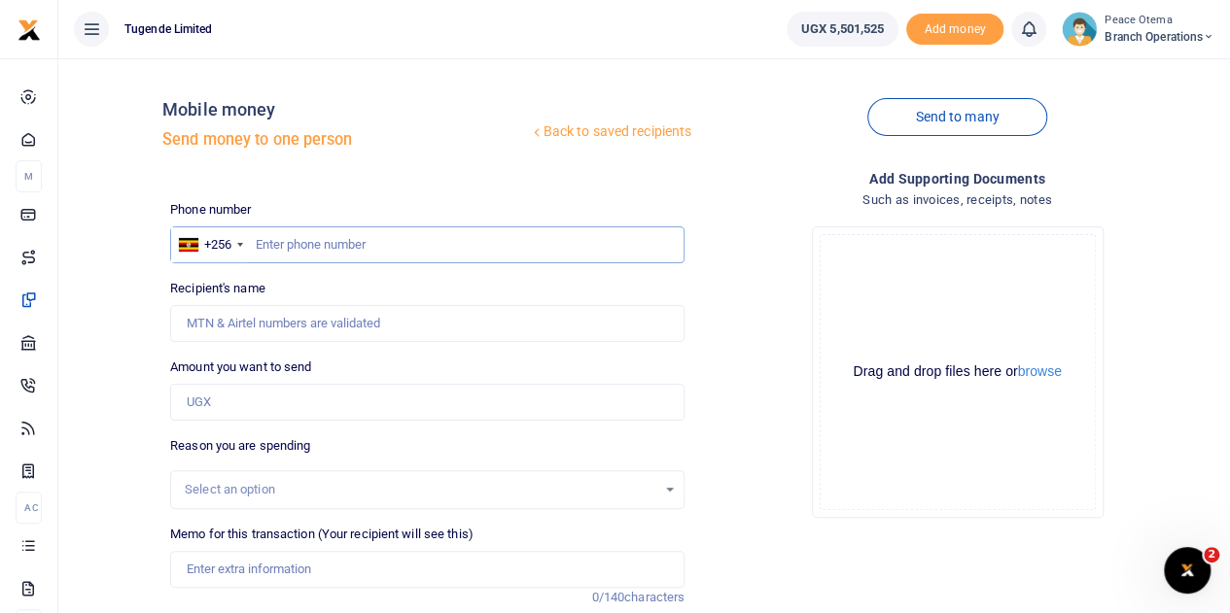
click at [287, 243] on input "text" at bounding box center [427, 244] width 514 height 37
paste input "703392765"
type input "703392765"
click at [227, 408] on input "Amount you want to send" at bounding box center [427, 402] width 514 height 37
type input "5,000"
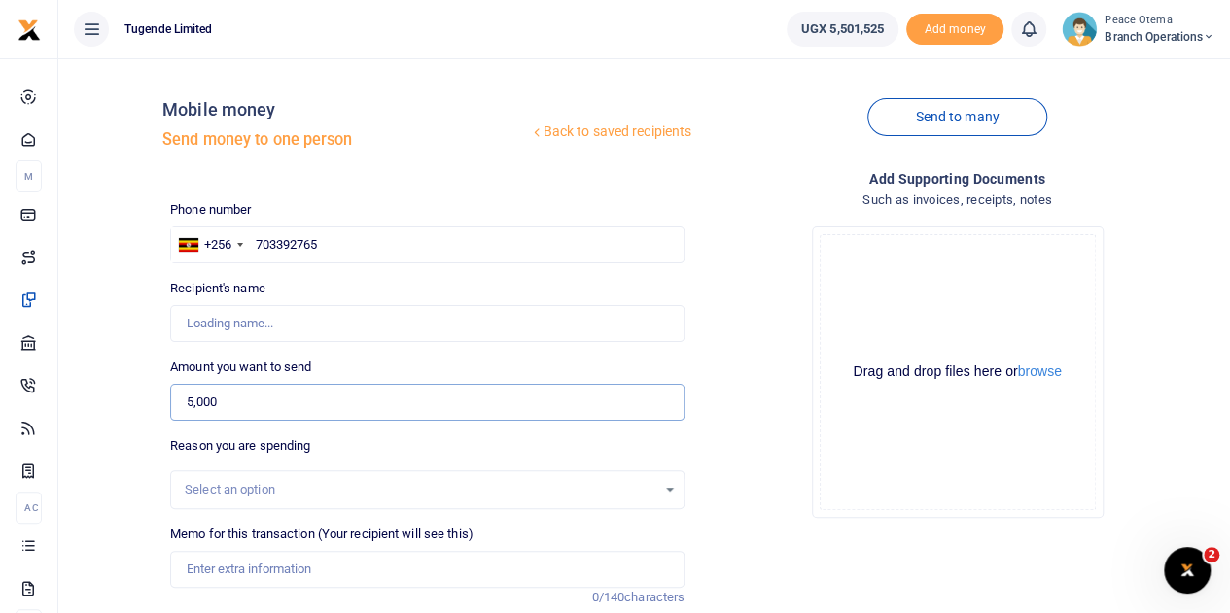
type input "Kekitinwa [PERSON_NAME]"
type input "50,000"
click at [220, 559] on input "Memo for this transaction (Your recipient will see this)" at bounding box center [427, 569] width 514 height 37
click at [206, 571] on input "Memo for this transaction (Your recipient will see this)" at bounding box center [427, 569] width 514 height 37
paste input "TLUG-016481"
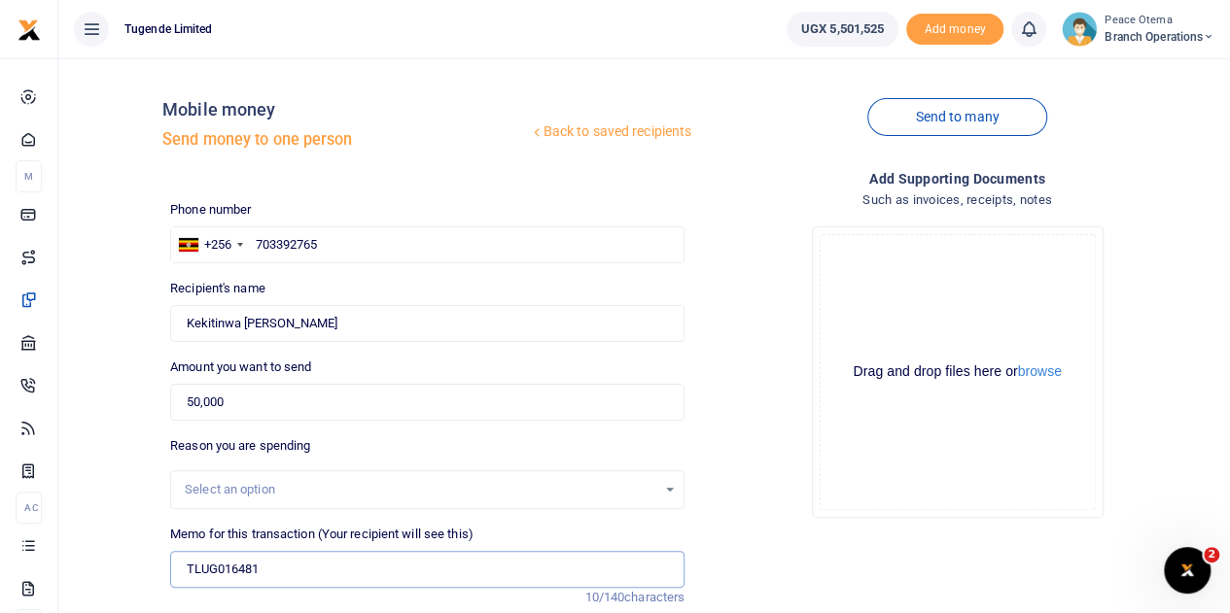
click at [285, 566] on input "TLUG016481" at bounding box center [427, 569] width 514 height 37
type input "TLUG016481 stock taking [DATE]"
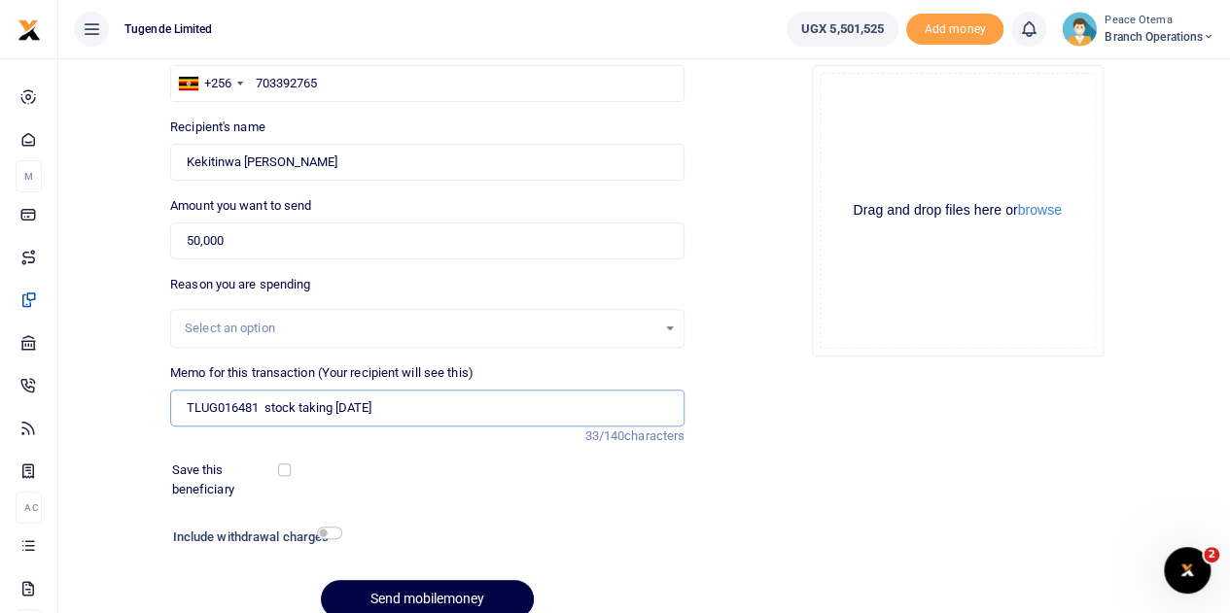
scroll to position [164, 0]
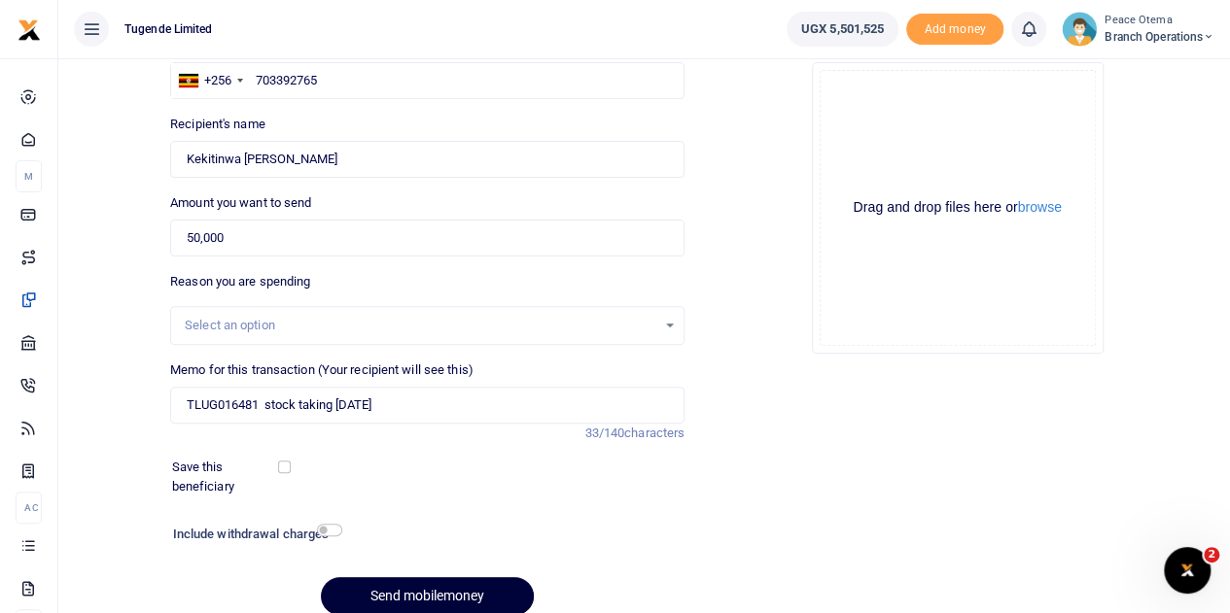
click at [433, 595] on button "Send mobilemoney" at bounding box center [427, 596] width 213 height 38
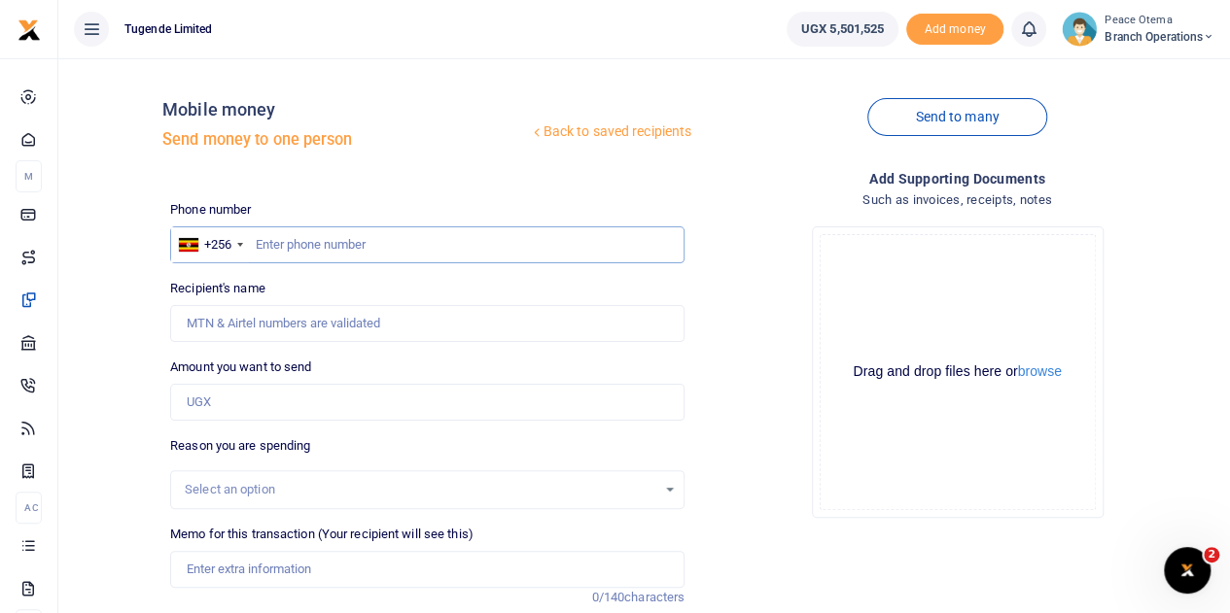
click at [259, 242] on input "text" at bounding box center [427, 244] width 514 height 37
paste input "701701178"
type input "701701178"
click at [226, 405] on input "Amount you want to send" at bounding box center [427, 402] width 514 height 37
type input "500"
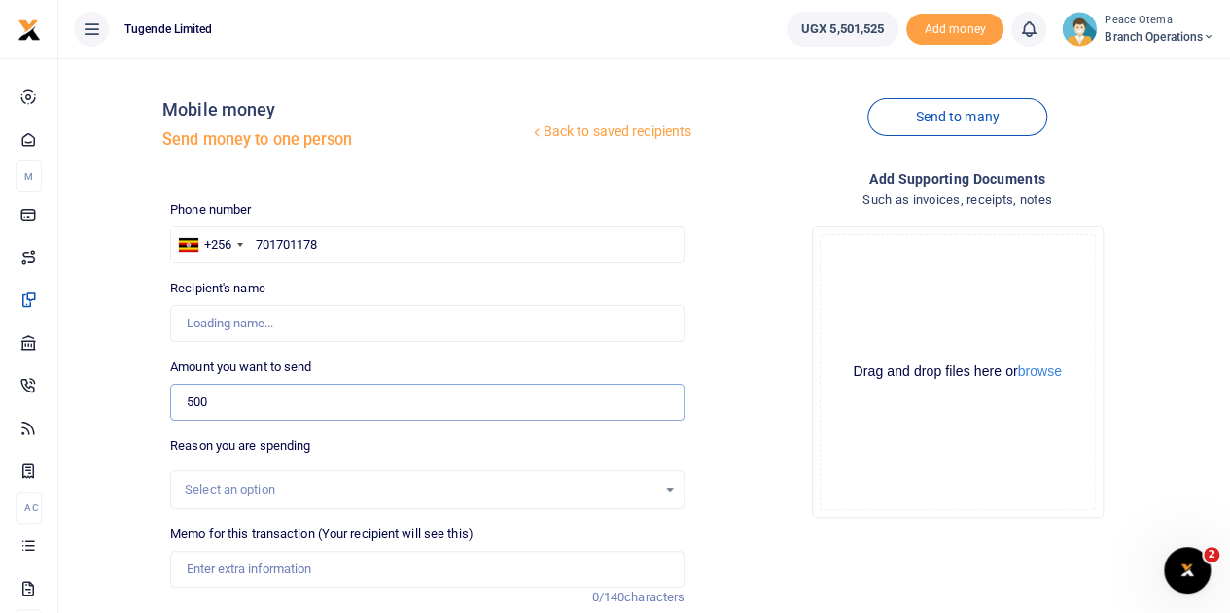
type input "Abrahamsoteri Kihumuro"
type input "50,000"
click at [224, 574] on input "Memo for this transaction (Your recipient will see this)" at bounding box center [427, 569] width 514 height 37
click at [235, 571] on input "Memo for this transaction (Your recipient will see this)" at bounding box center [427, 569] width 514 height 37
paste input "TLUG-016481"
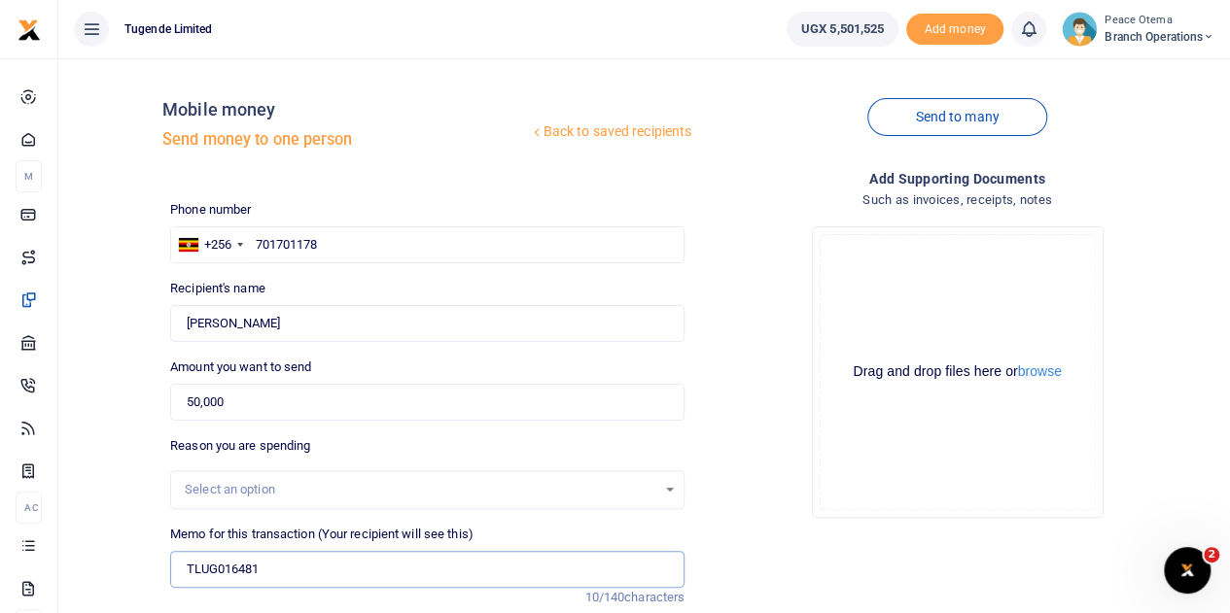
click at [276, 565] on input "TLUG016481" at bounding box center [427, 569] width 514 height 37
type input "TLUG016481 stock taking Aug 2025"
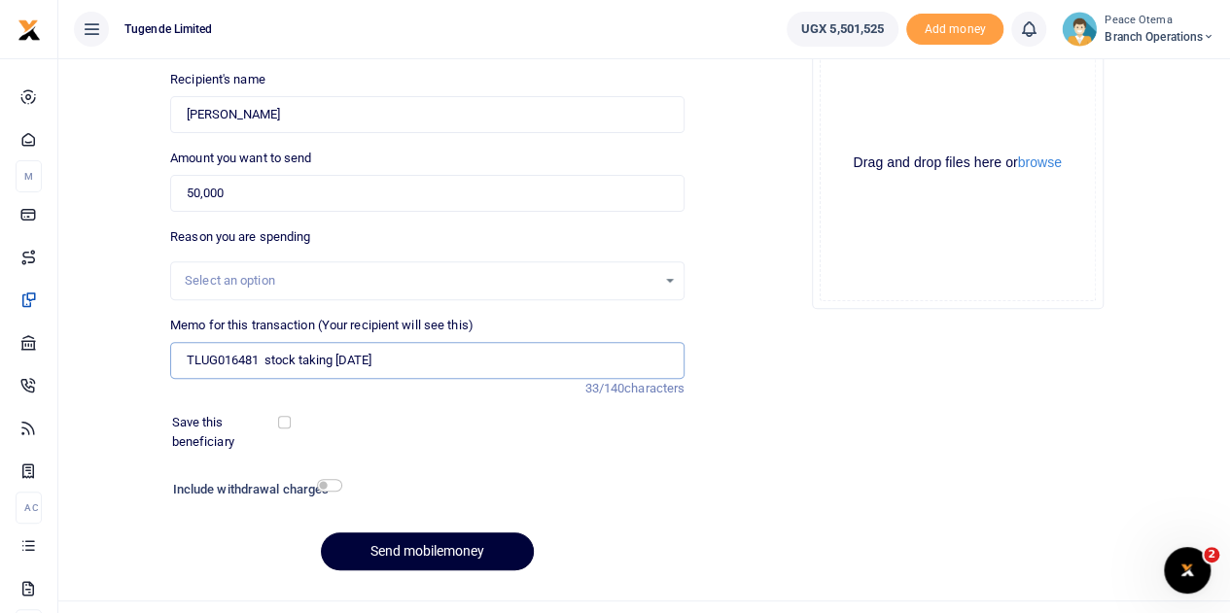
scroll to position [210, 0]
click at [412, 550] on button "Send mobilemoney" at bounding box center [427, 551] width 213 height 38
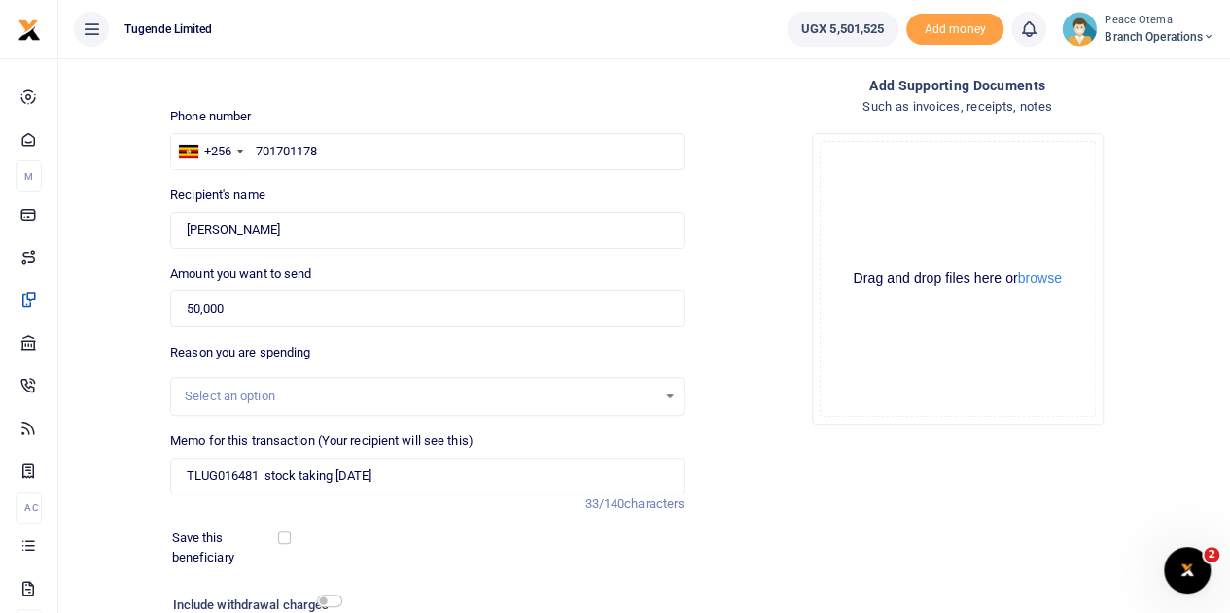
scroll to position [245, 0]
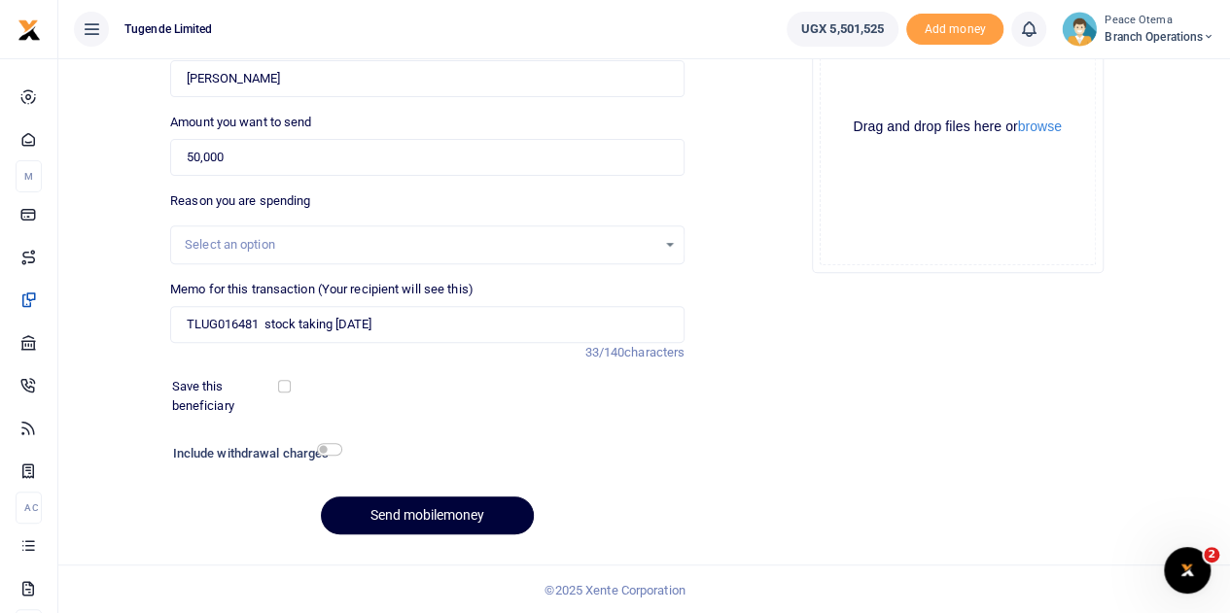
click at [393, 510] on button "Send mobilemoney" at bounding box center [427, 516] width 213 height 38
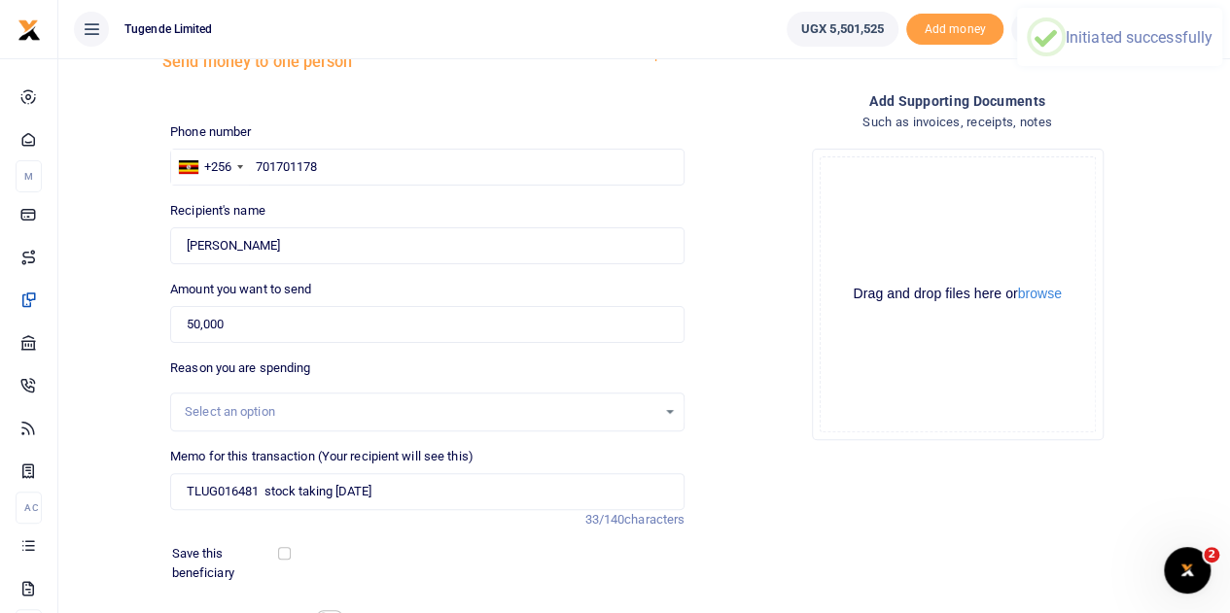
scroll to position [76, 0]
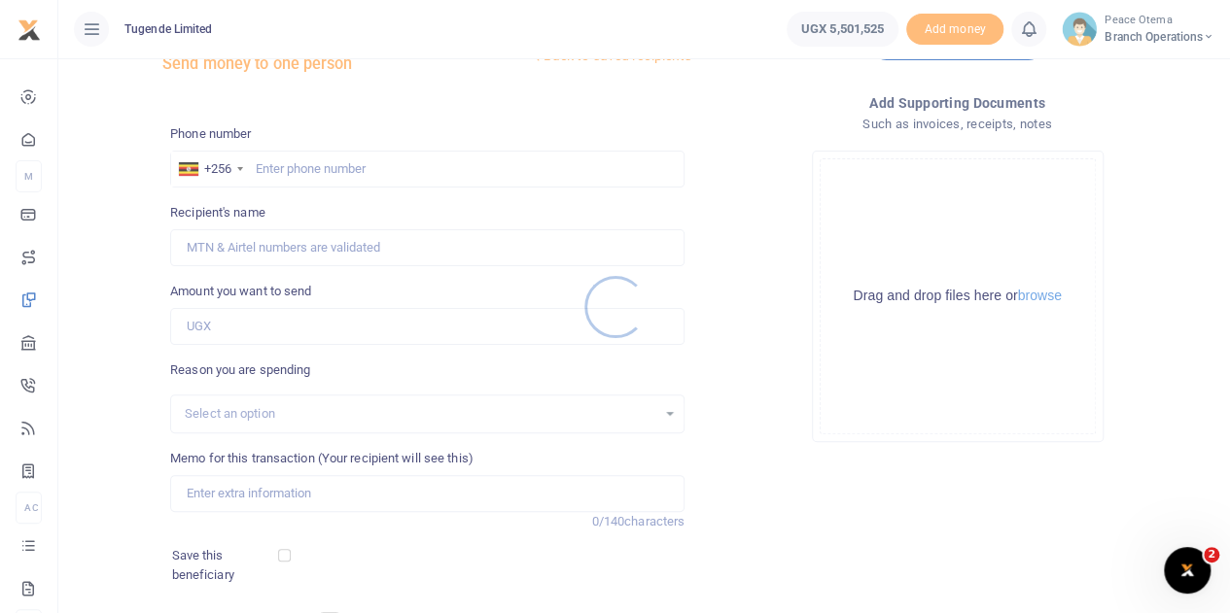
click at [298, 164] on div at bounding box center [615, 306] width 1230 height 613
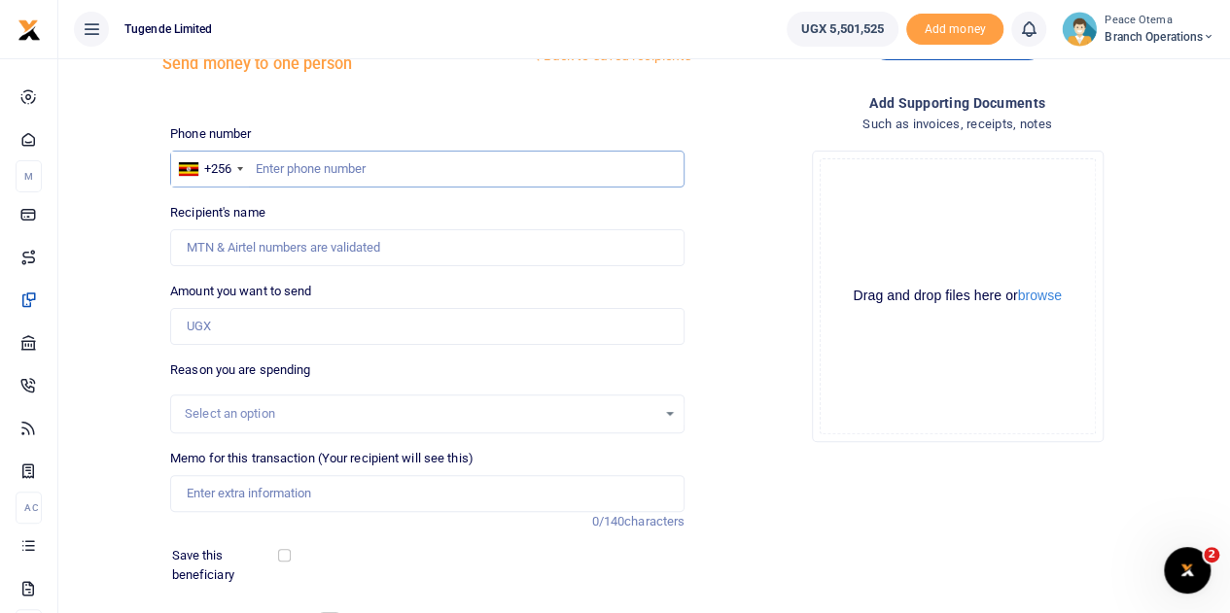
click at [298, 164] on input "text" at bounding box center [427, 169] width 514 height 37
paste input "705751538"
type input "705751538"
click at [223, 330] on input "Amount you want to send" at bounding box center [427, 326] width 514 height 37
type input "50,000"
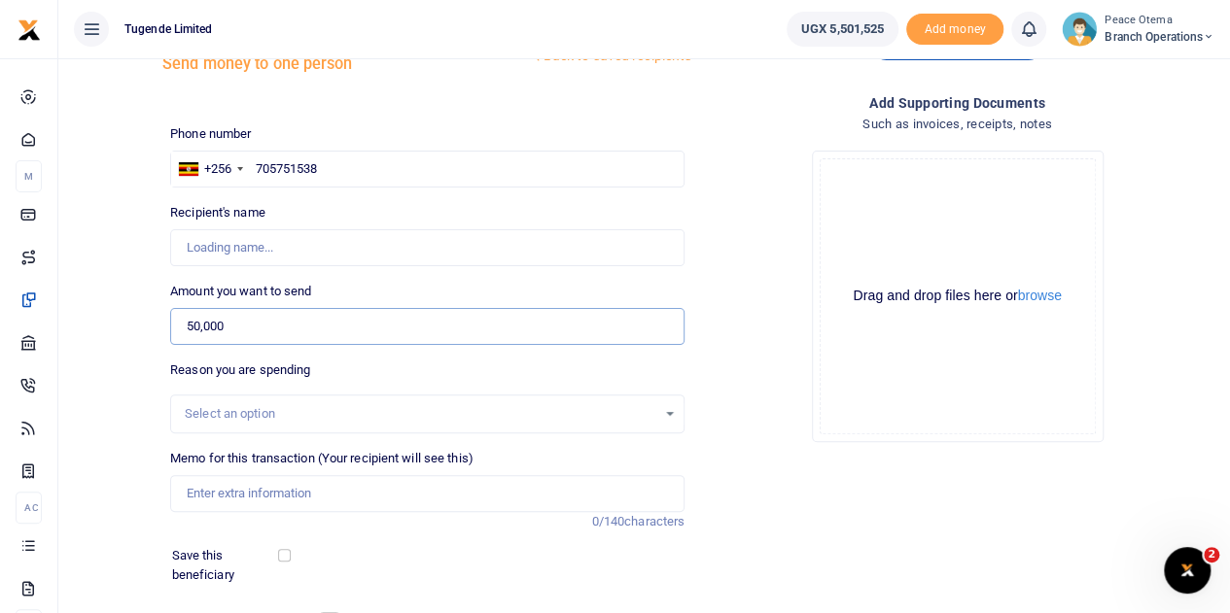
type input "[PERSON_NAME]"
type input "50,000"
click at [233, 497] on input "Memo for this transaction (Your recipient will see this)" at bounding box center [427, 493] width 514 height 37
click at [226, 487] on input "Memo for this transaction (Your recipient will see this)" at bounding box center [427, 493] width 514 height 37
paste input "TLUG-016481"
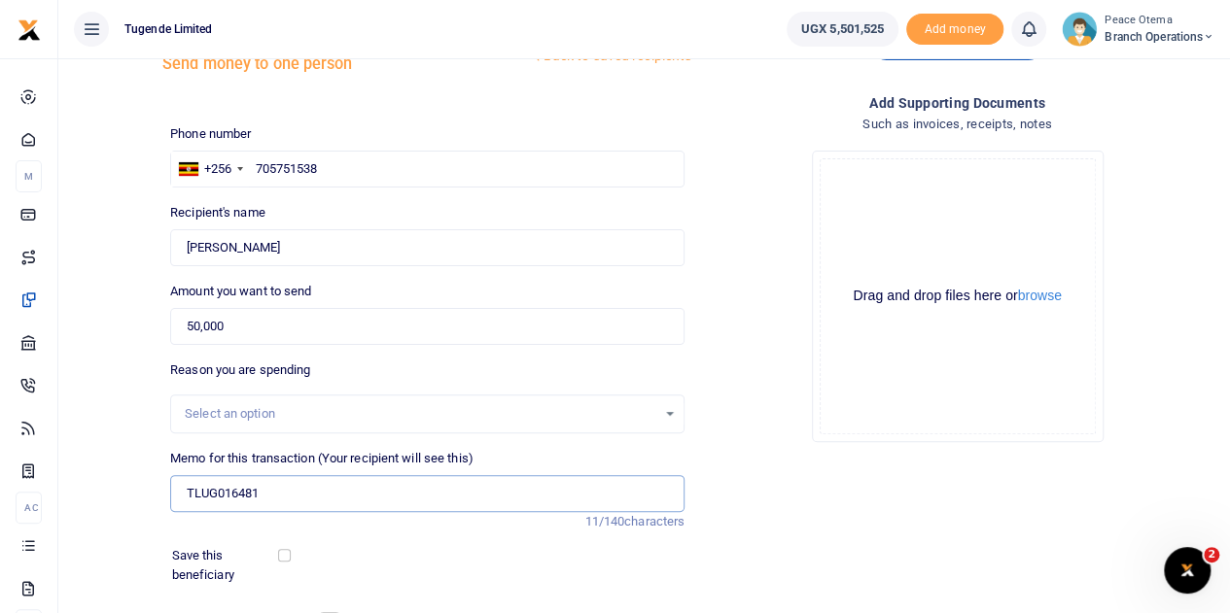
click at [315, 492] on input "TLUG016481" at bounding box center [427, 493] width 514 height 37
type input "TLUG016481 stock taking [DATE]"
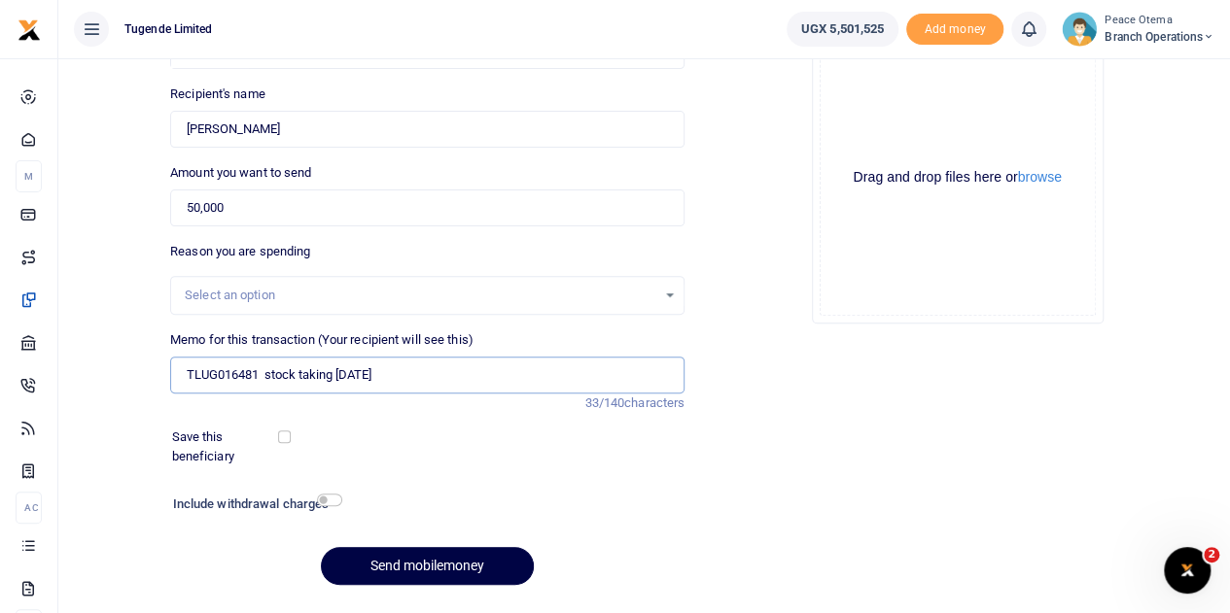
scroll to position [245, 0]
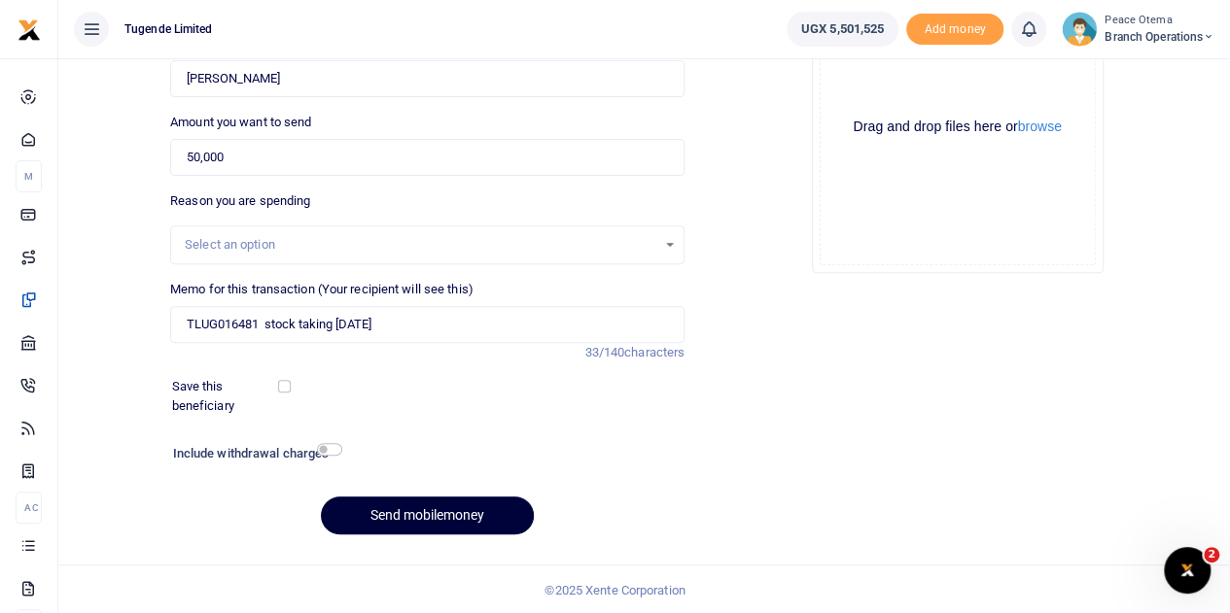
click at [437, 516] on button "Send mobilemoney" at bounding box center [427, 516] width 213 height 38
